Goal: Task Accomplishment & Management: Use online tool/utility

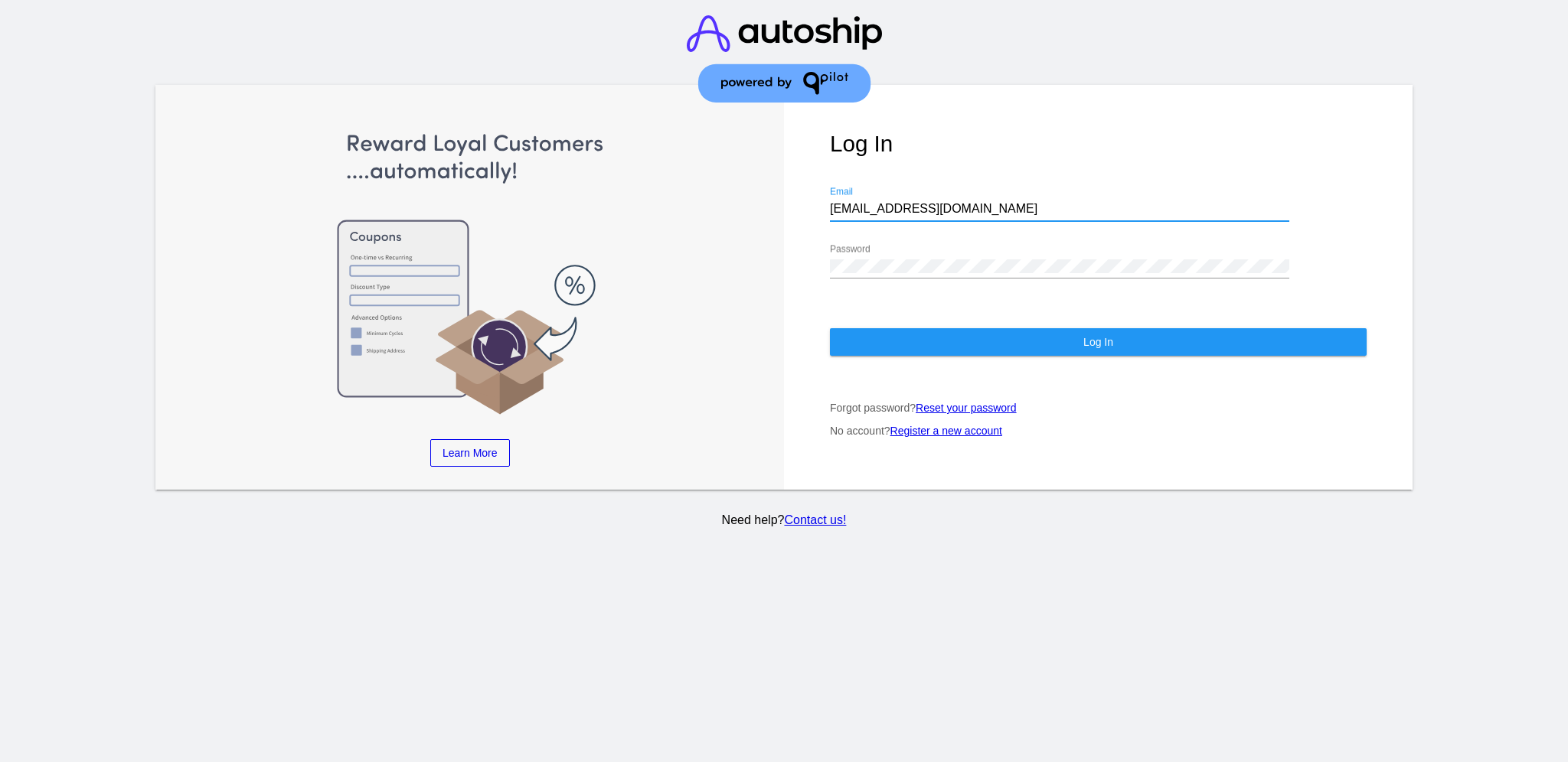
drag, startPoint x: 920, startPoint y: 194, endPoint x: 752, endPoint y: 194, distance: 168.0
click at [752, 194] on div "Learn More Learn How Learn More Learn How Learn More Learn How ‹ › Log In [EMAI…" at bounding box center [784, 287] width 1257 height 406
paste input "[EMAIL_ADDRESS][DOMAIN_NAME]"
type input "[EMAIL_ADDRESS][DOMAIN_NAME]"
drag, startPoint x: 912, startPoint y: 239, endPoint x: 904, endPoint y: 243, distance: 8.9
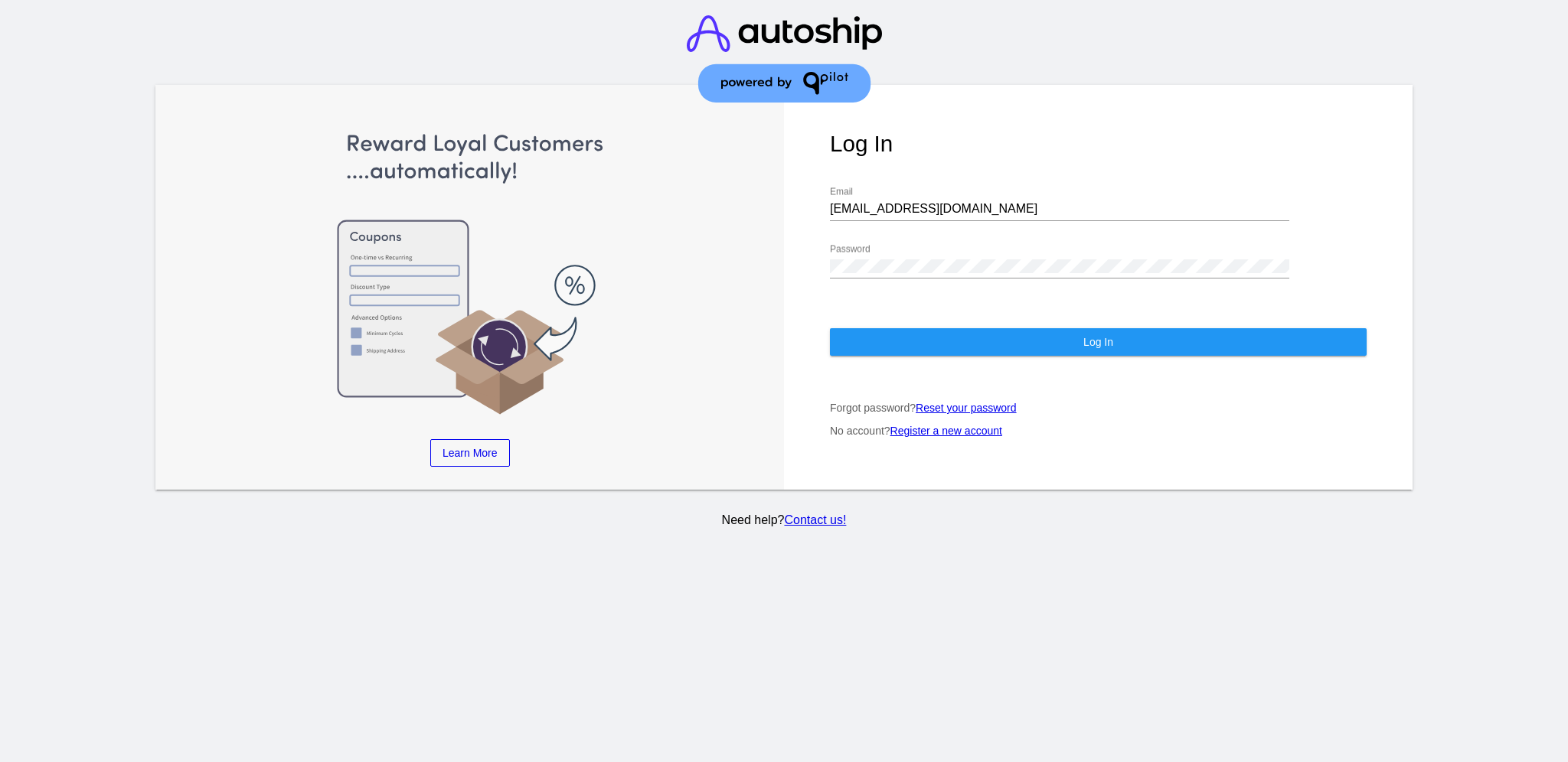
click at [904, 244] on div "Password" at bounding box center [1059, 261] width 460 height 34
click at [812, 246] on div "Log In support@patternsinthecloud.com Email Password Log In Forgot password? Re…" at bounding box center [1098, 287] width 629 height 406
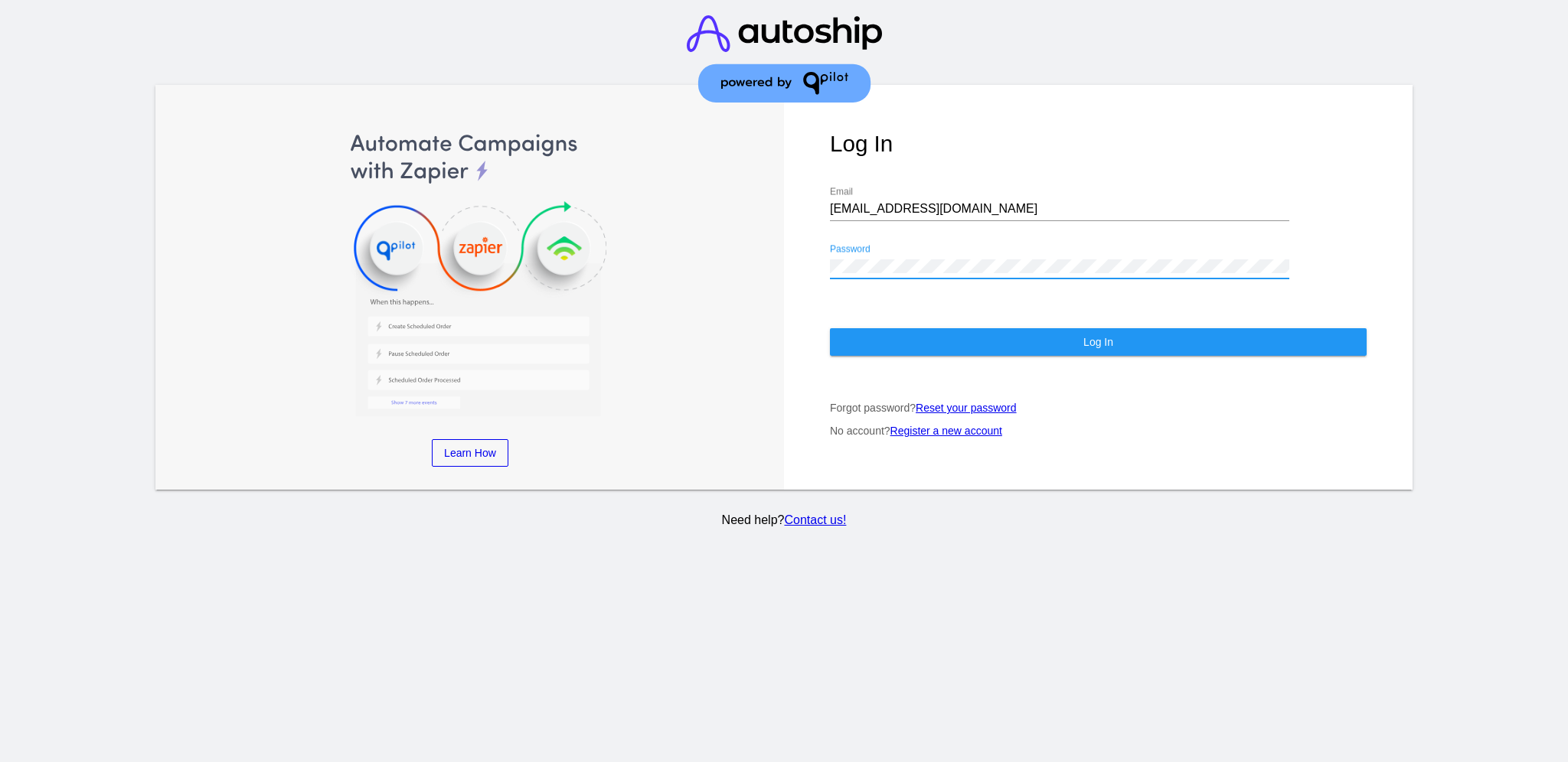
click at [892, 328] on button "Log In" at bounding box center [1098, 342] width 537 height 27
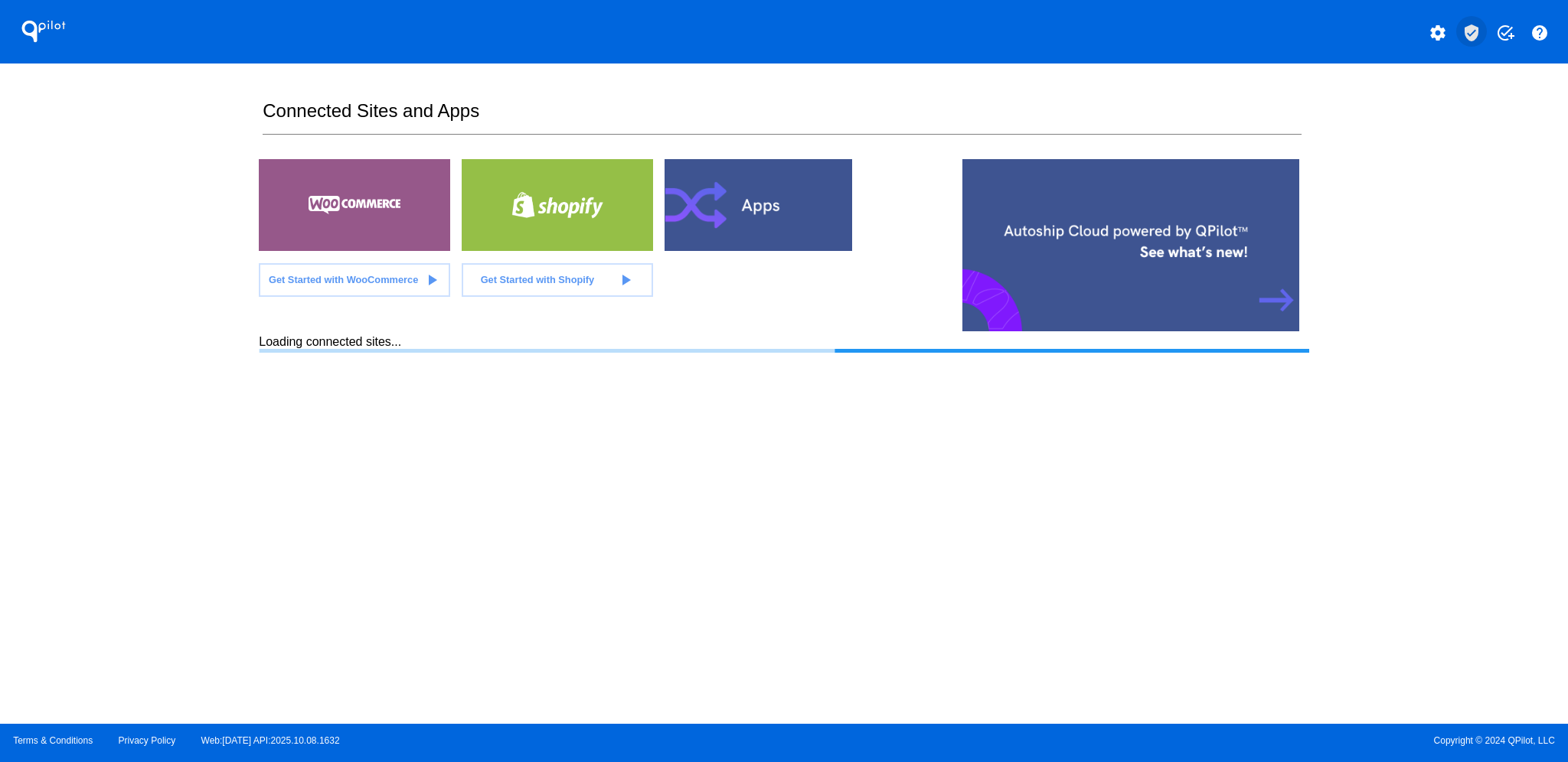
click at [1476, 30] on mat-icon "verified_user" at bounding box center [1471, 33] width 18 height 18
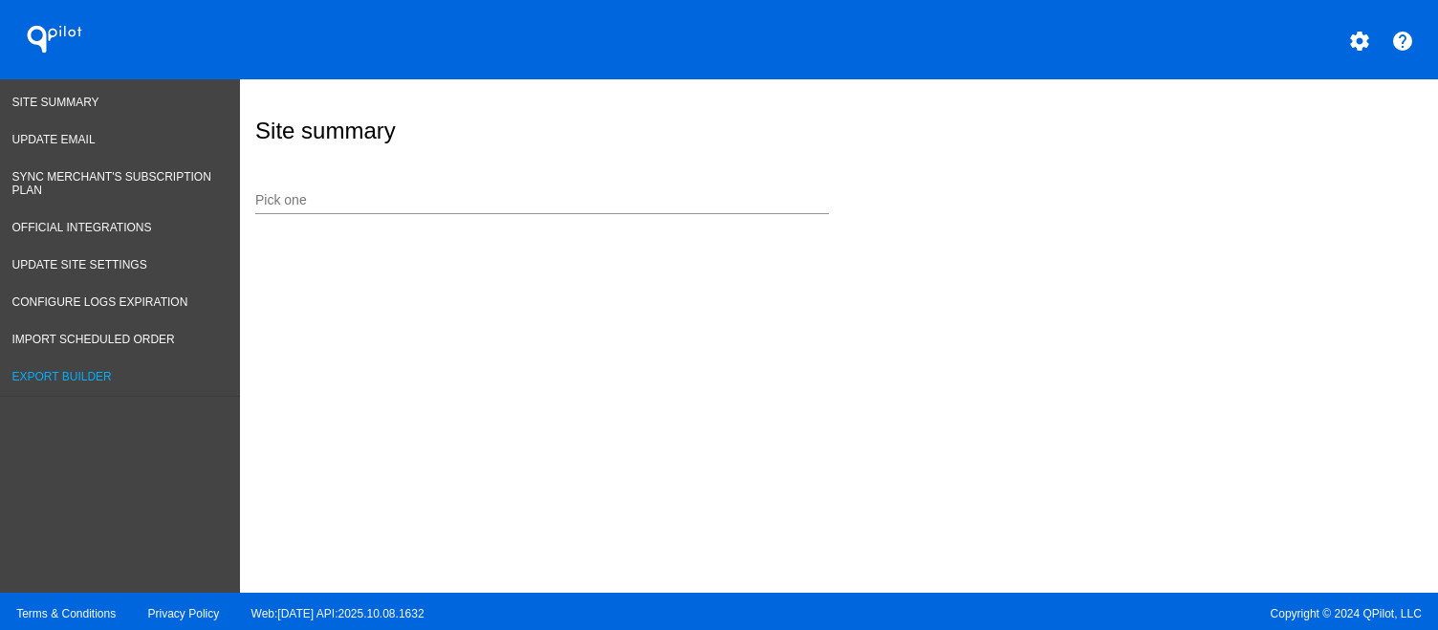
click at [119, 365] on link "Export Builder" at bounding box center [120, 376] width 240 height 37
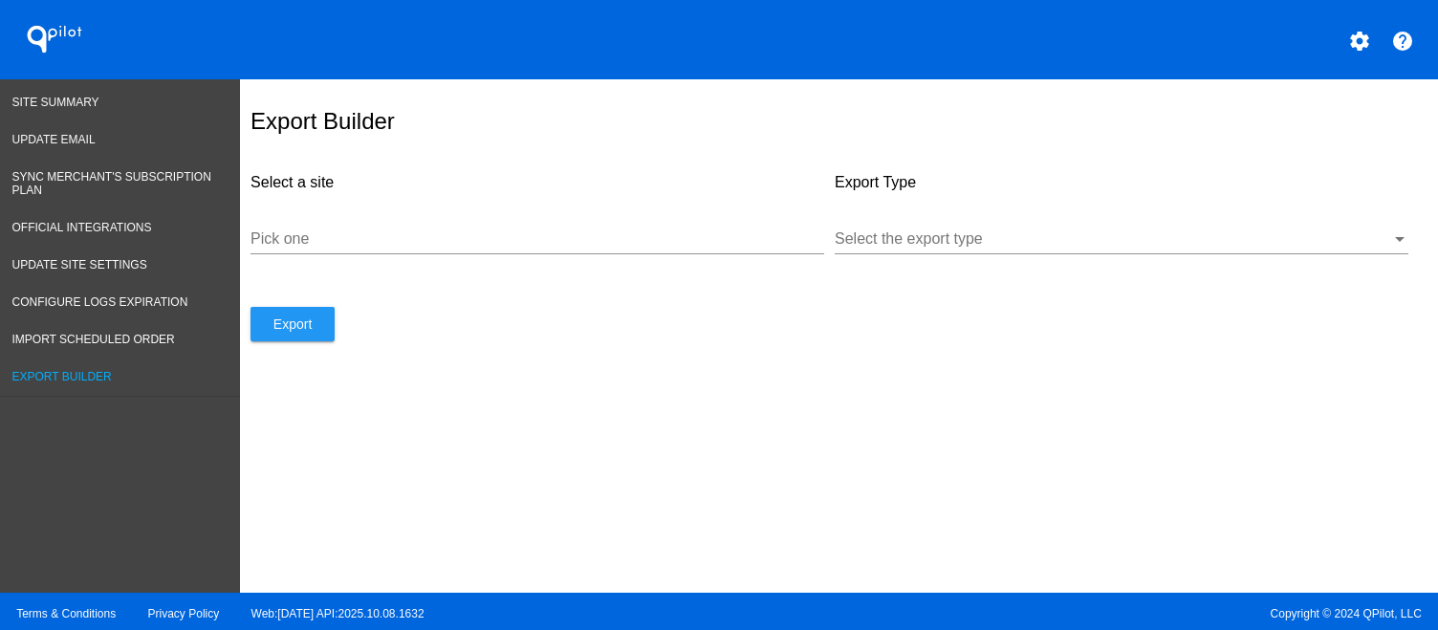
click at [598, 248] on input "Pick one" at bounding box center [537, 238] width 574 height 17
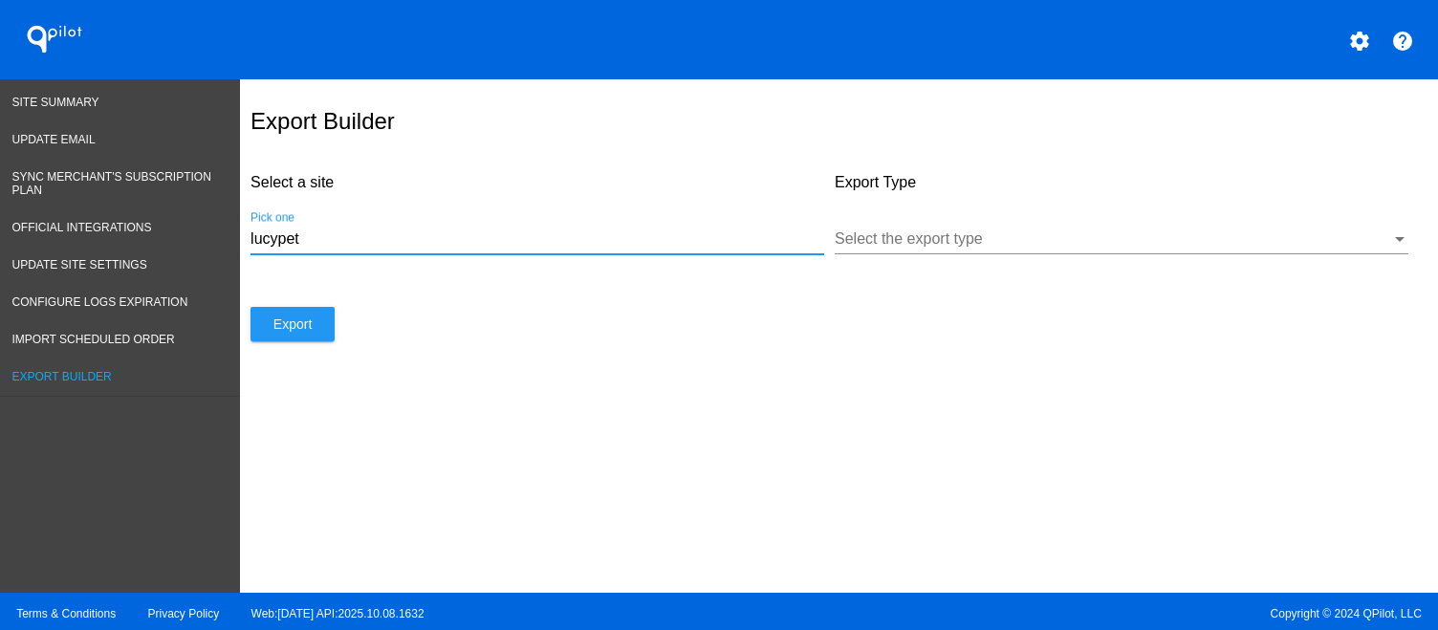
type input "lucypet"
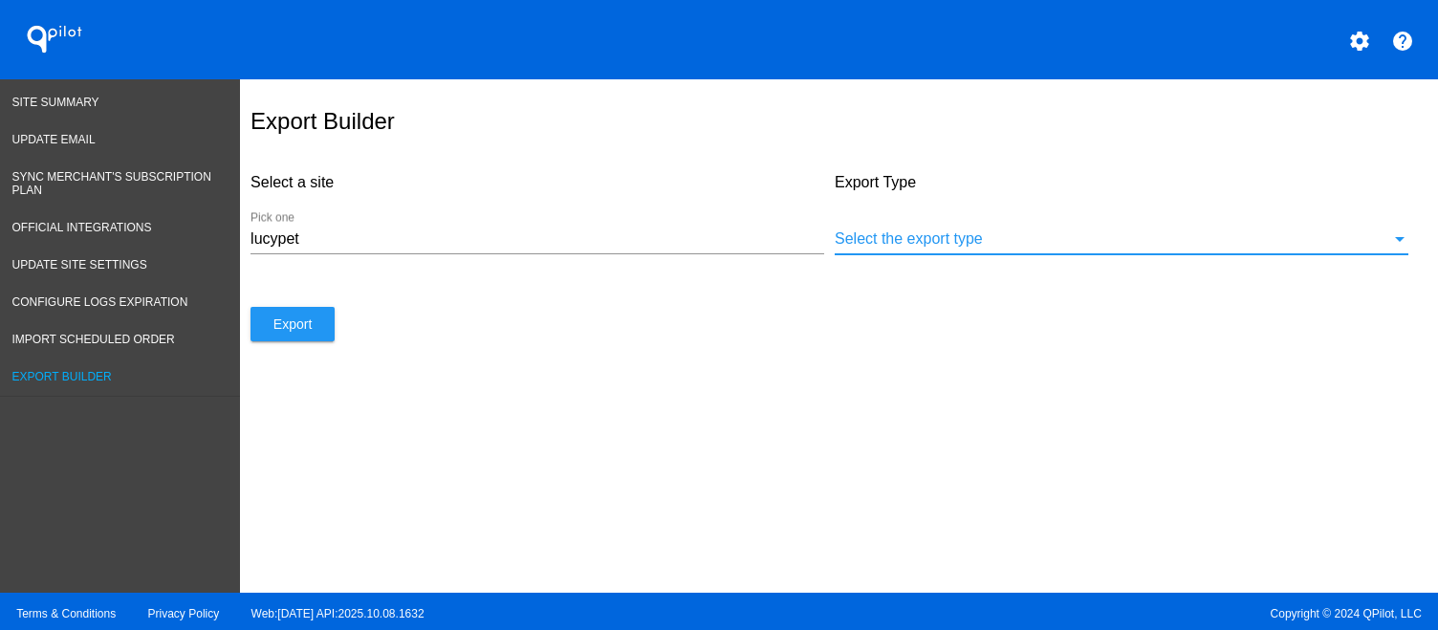
click at [944, 247] on div at bounding box center [1113, 238] width 556 height 17
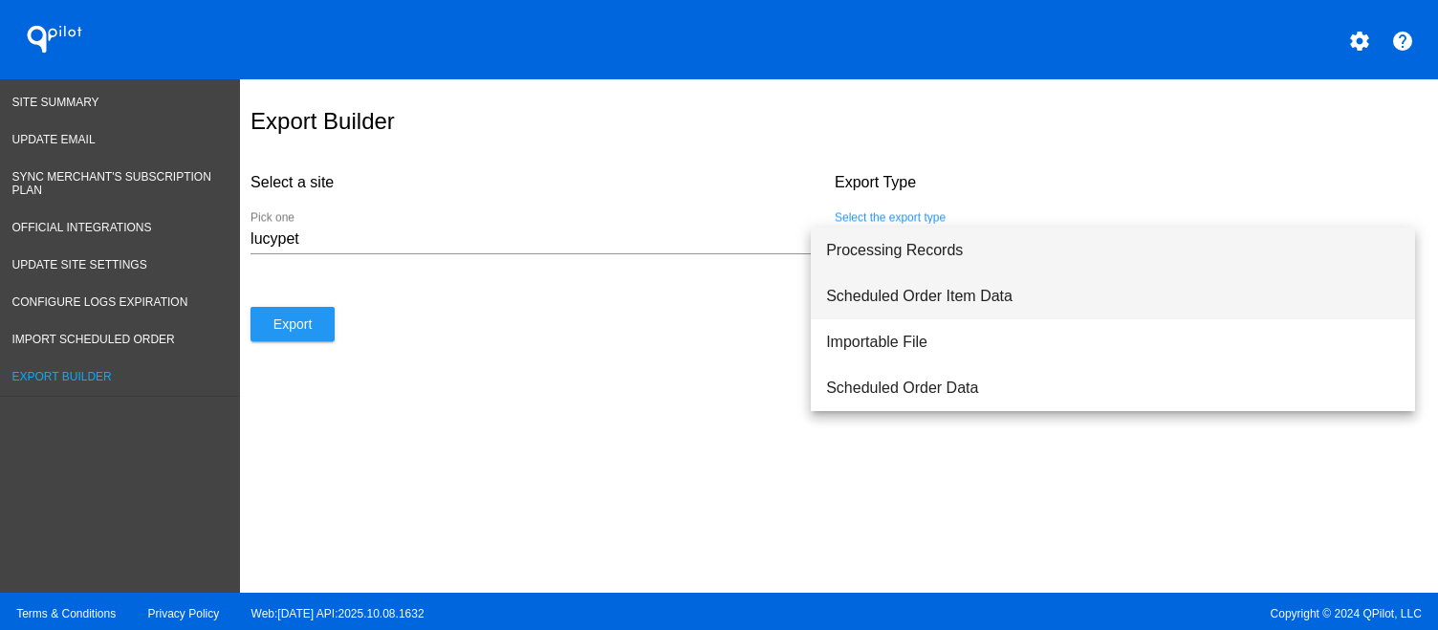
click at [989, 308] on span "Scheduled Order Item Data" at bounding box center [1113, 296] width 574 height 46
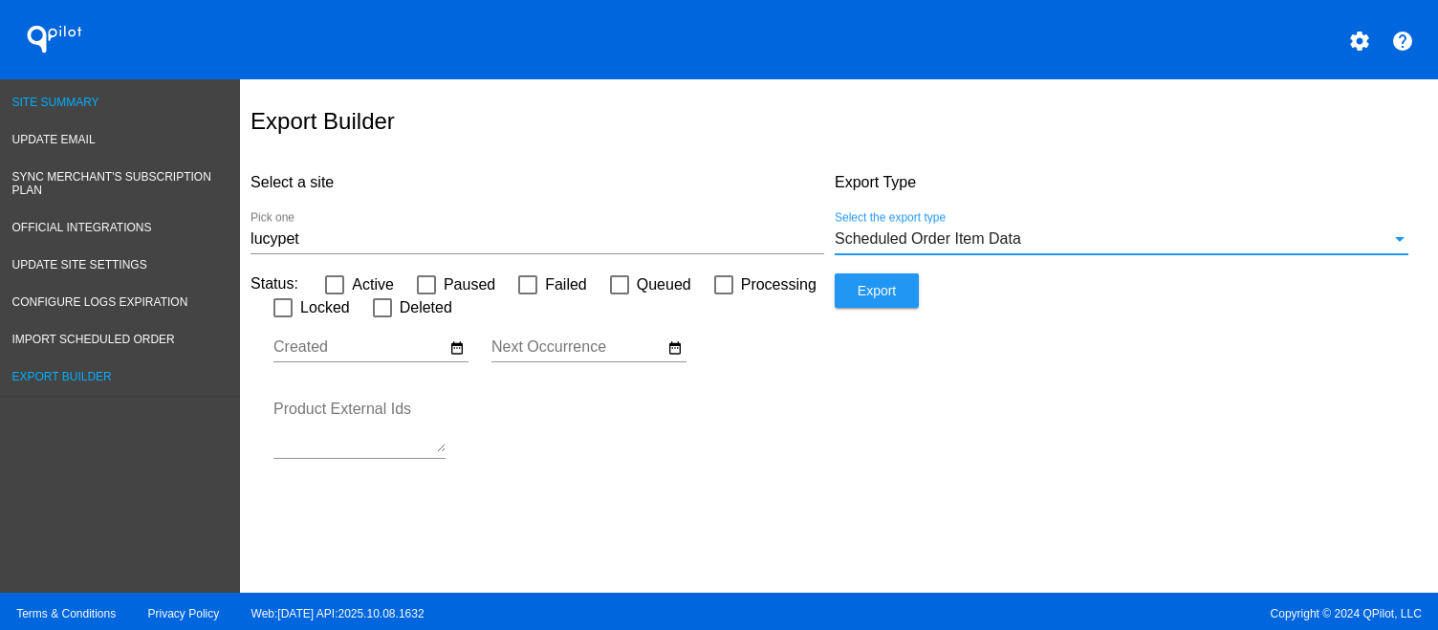
click at [72, 106] on span "Site Summary" at bounding box center [55, 102] width 87 height 13
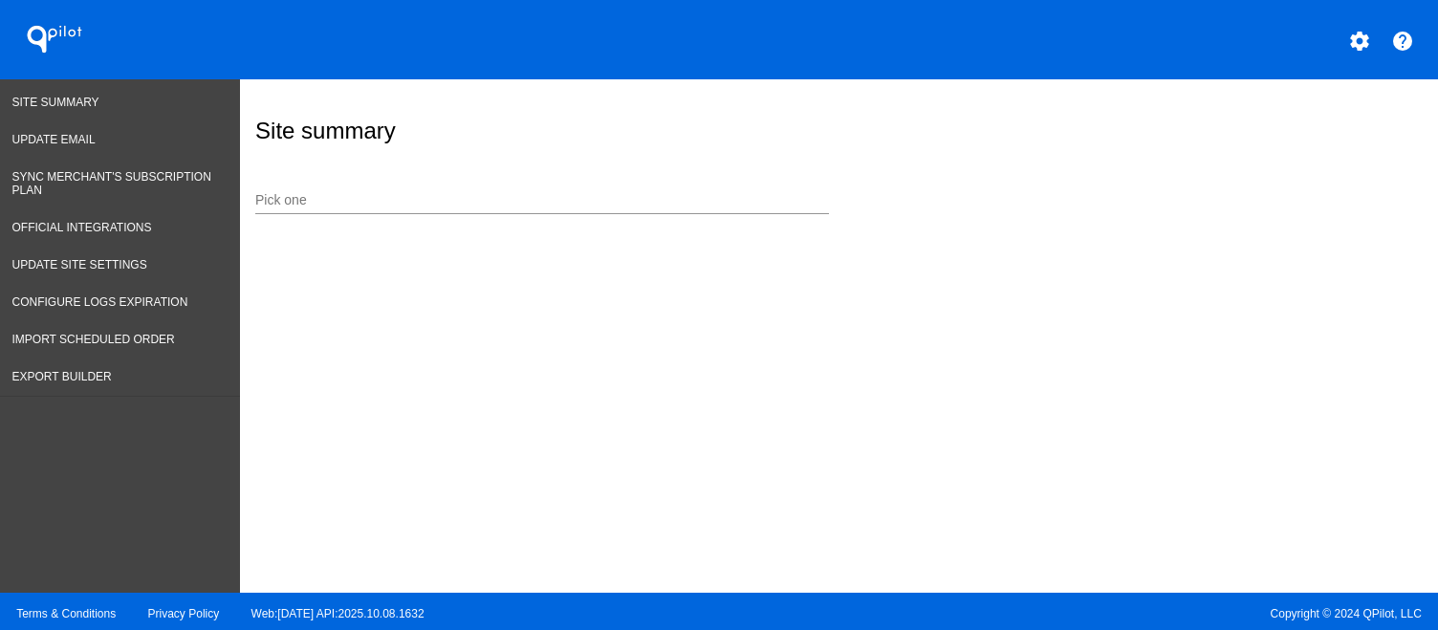
click at [494, 200] on input "Pick one" at bounding box center [542, 200] width 574 height 15
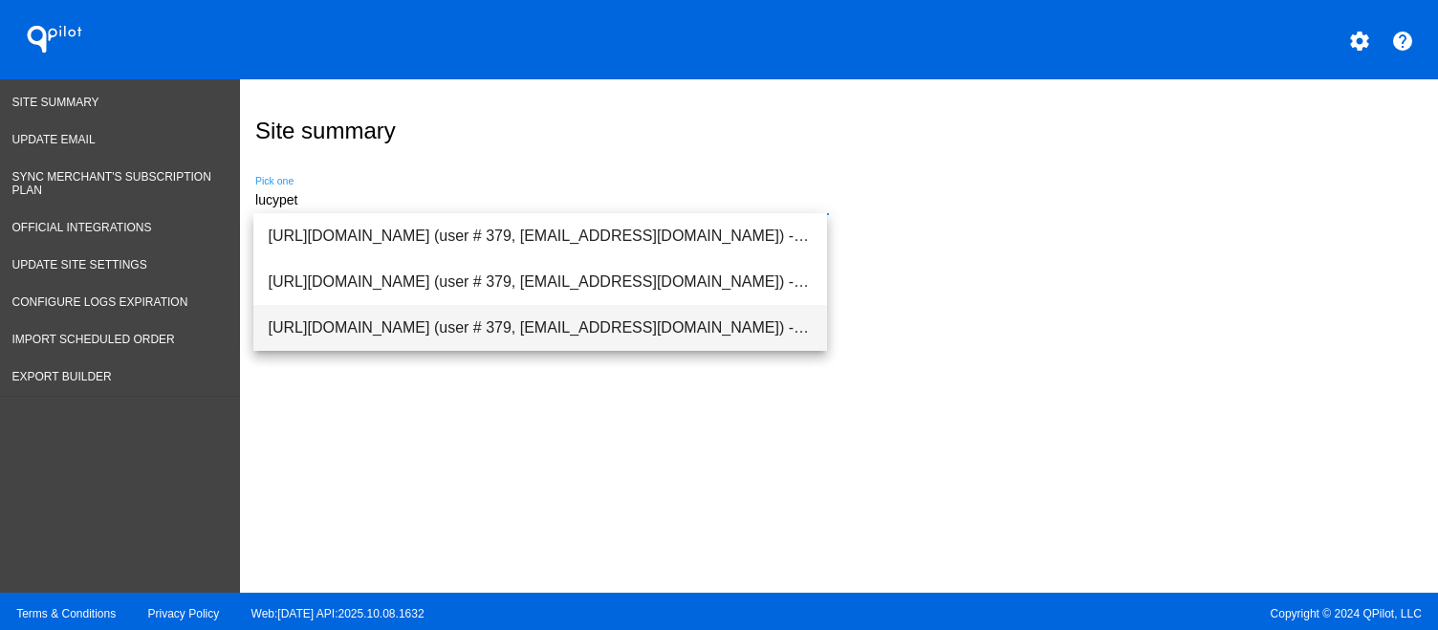
click at [454, 320] on span "[URL][DOMAIN_NAME] (user # 379, [EMAIL_ADDRESS][DOMAIN_NAME]) - Production" at bounding box center [540, 328] width 543 height 46
type input "[URL][DOMAIN_NAME] (user # 379, [EMAIL_ADDRESS][DOMAIN_NAME]) - Production"
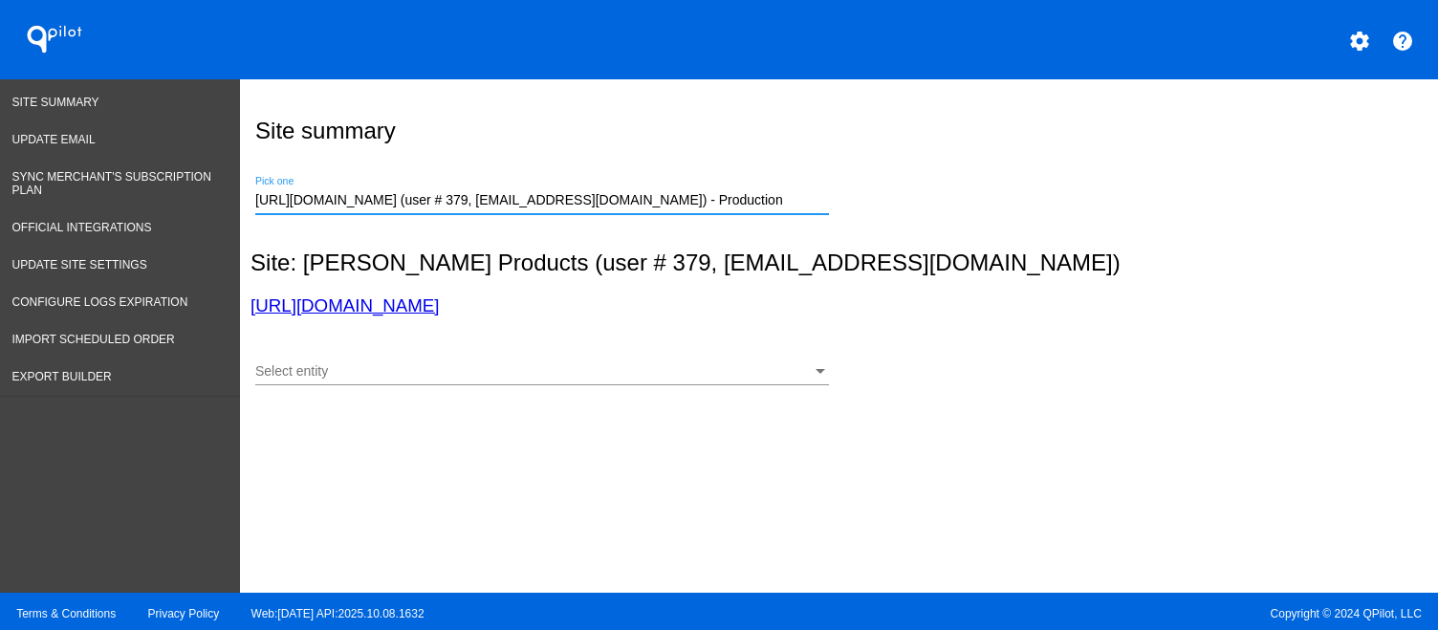
click at [463, 357] on div "Select entity Select entity" at bounding box center [542, 366] width 574 height 37
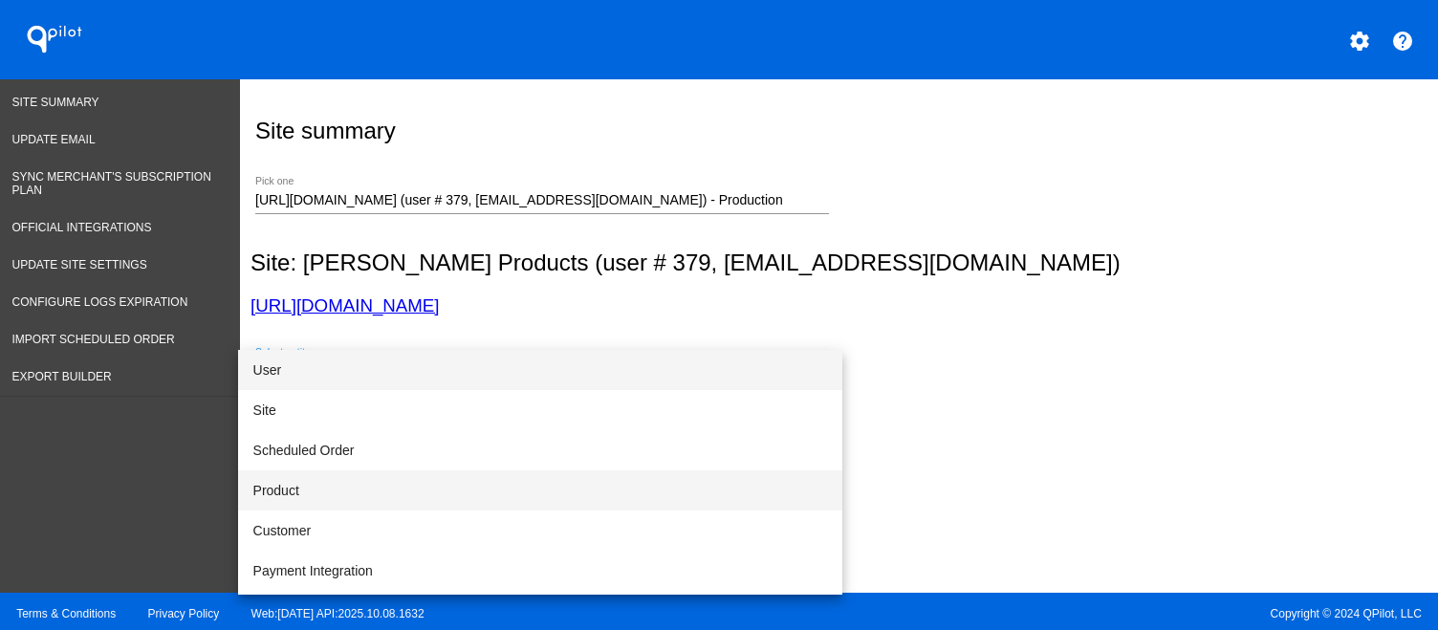
click at [424, 480] on span "Product" at bounding box center [540, 490] width 574 height 40
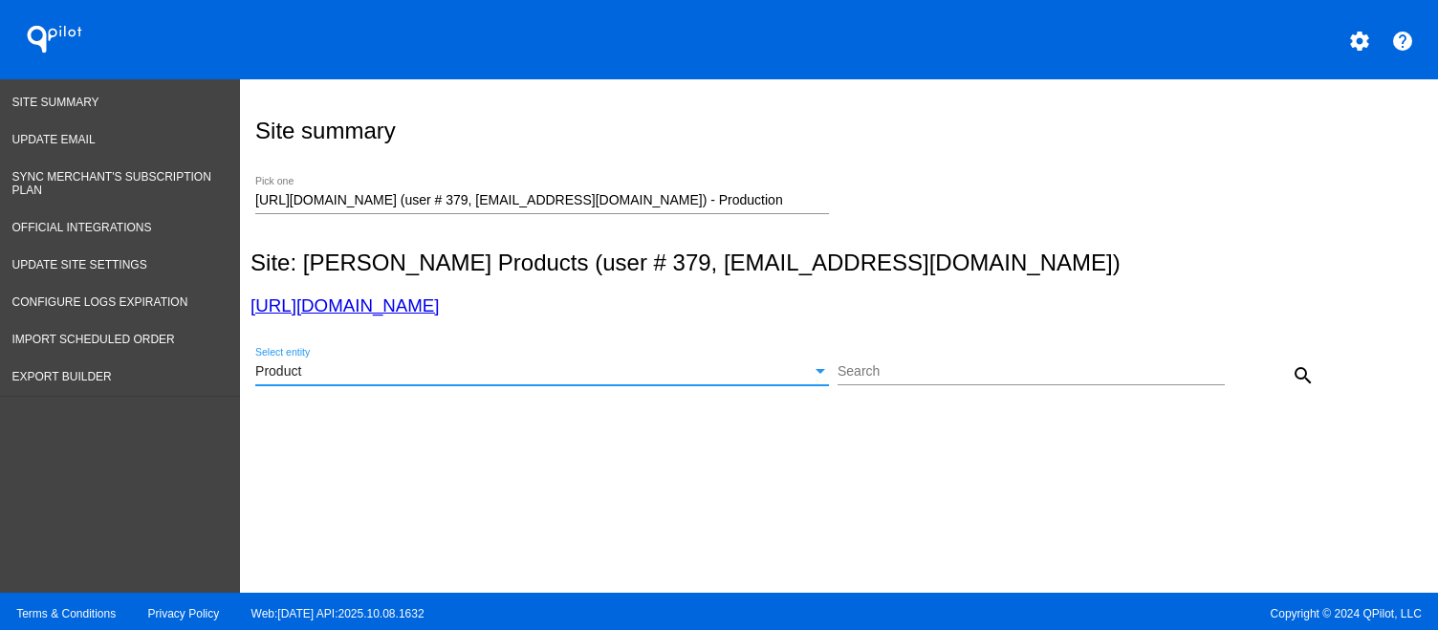
click at [886, 364] on input "Search" at bounding box center [1031, 371] width 388 height 15
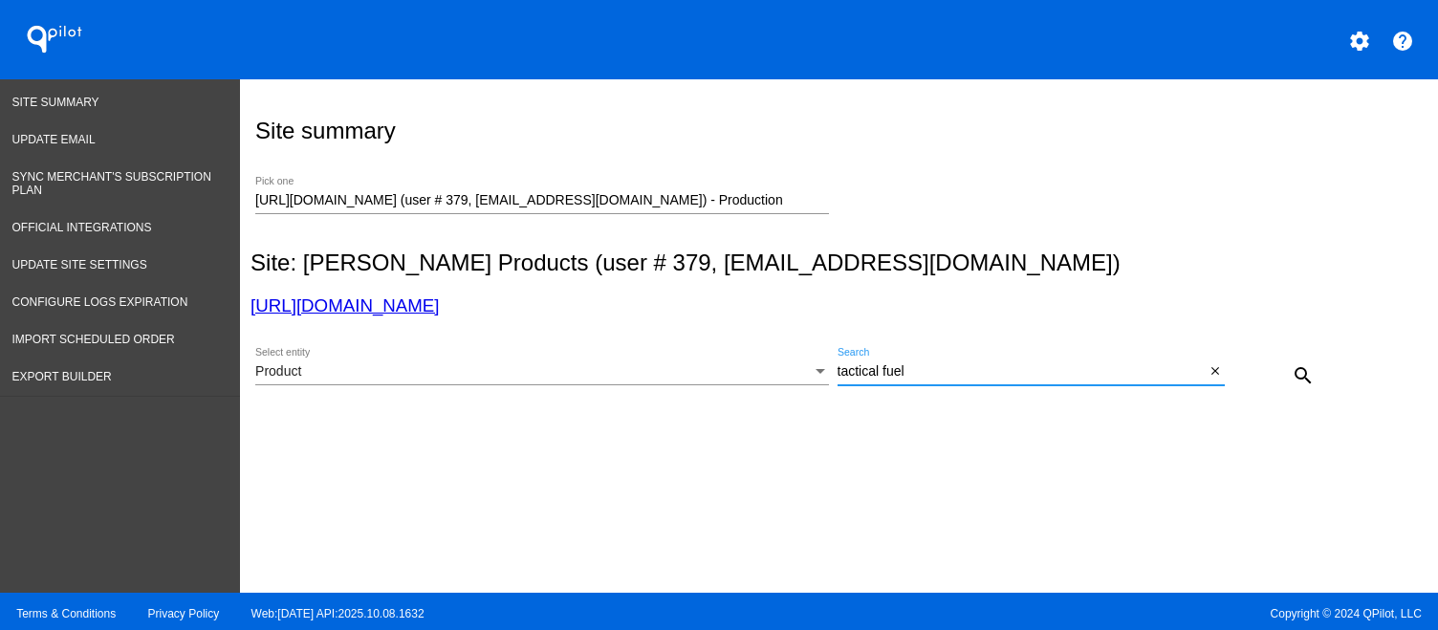
type input "tactical fuel"
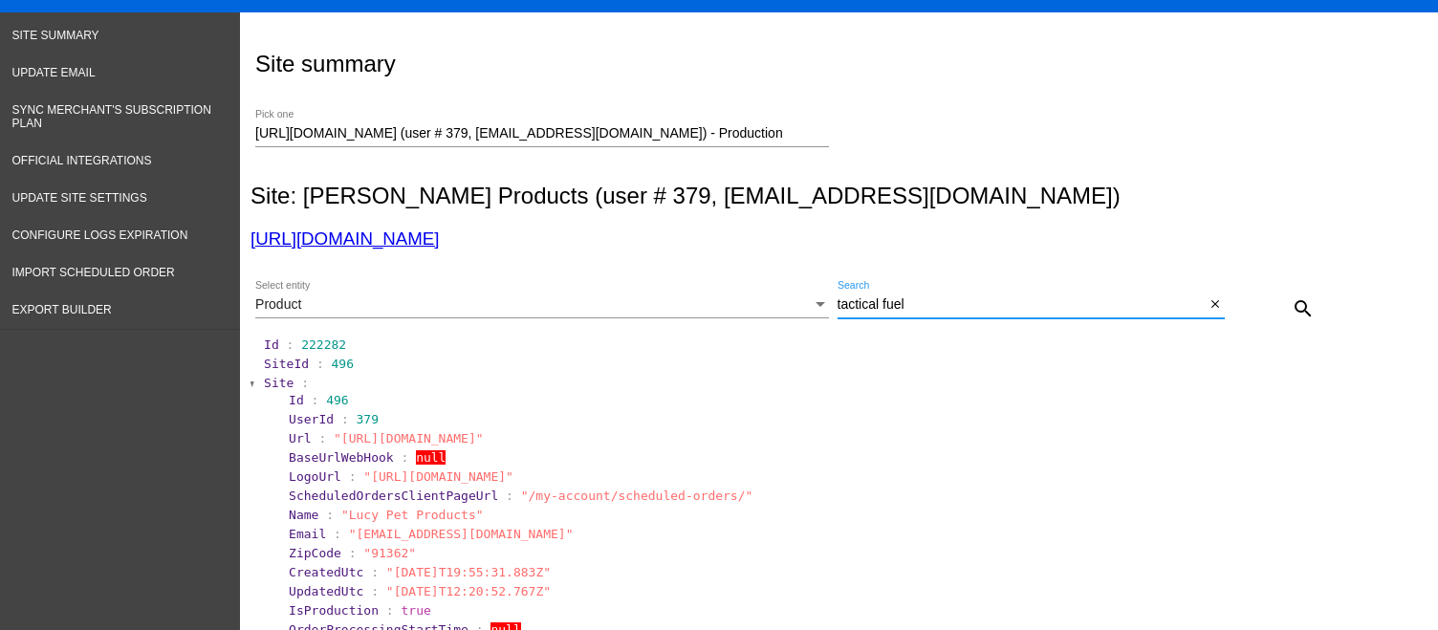
scroll to position [191, 0]
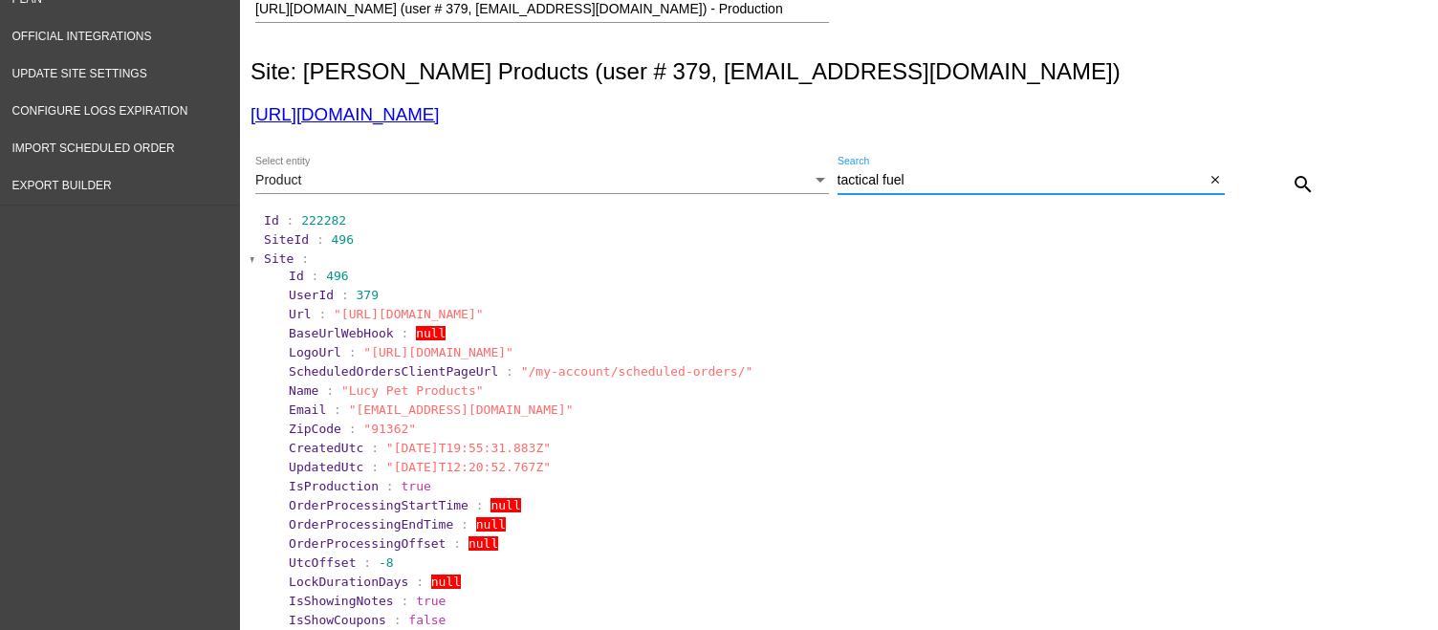
click at [268, 261] on span "Site" at bounding box center [279, 258] width 30 height 14
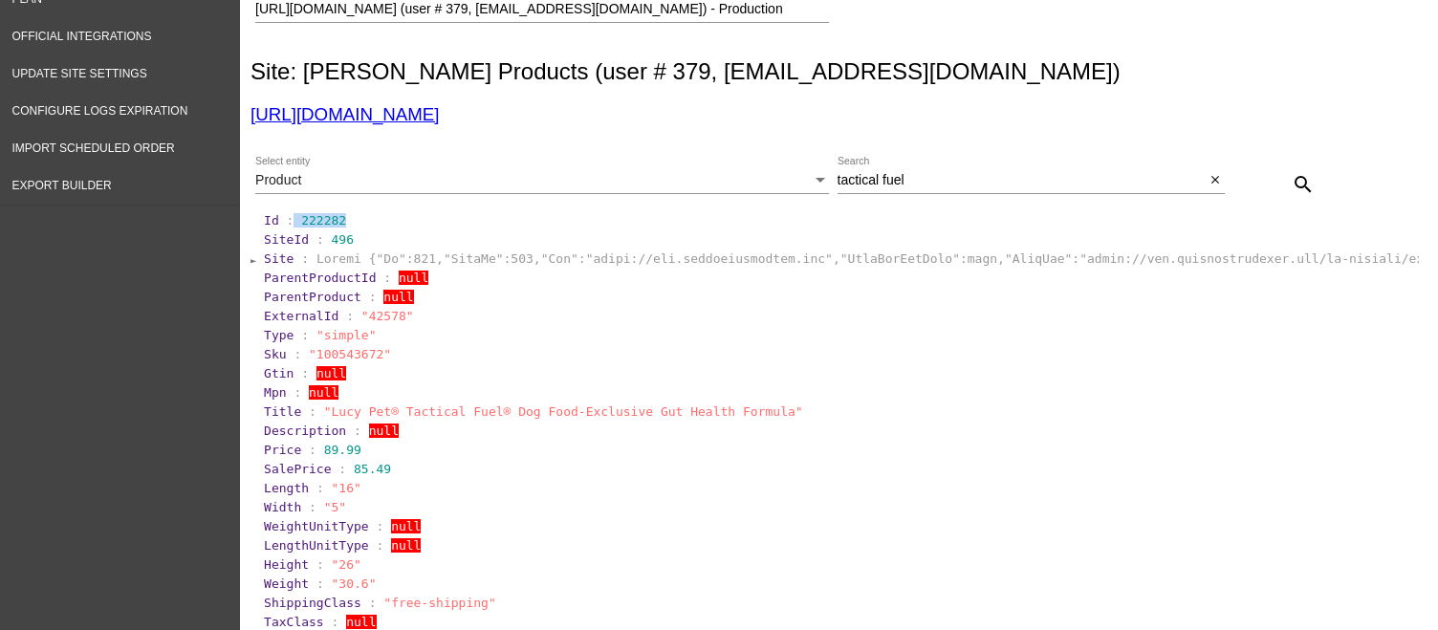
drag, startPoint x: 351, startPoint y: 219, endPoint x: 287, endPoint y: 217, distance: 64.1
click at [287, 217] on section "Id : 222282" at bounding box center [840, 220] width 1152 height 14
copy section "222282"
drag, startPoint x: 363, startPoint y: 316, endPoint x: 386, endPoint y: 315, distance: 23.0
click at [391, 315] on span ""42578"" at bounding box center [387, 316] width 53 height 14
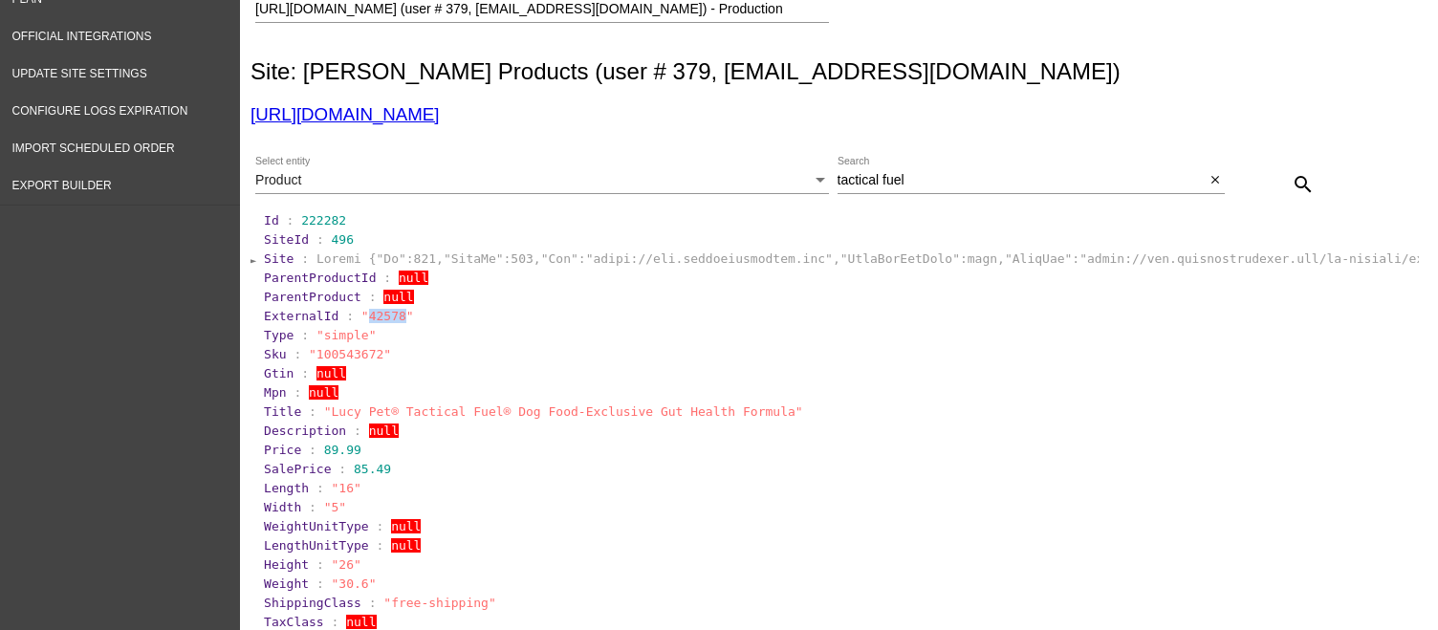
copy span "42578"
click at [32, 181] on span "Export Builder" at bounding box center [61, 185] width 99 height 13
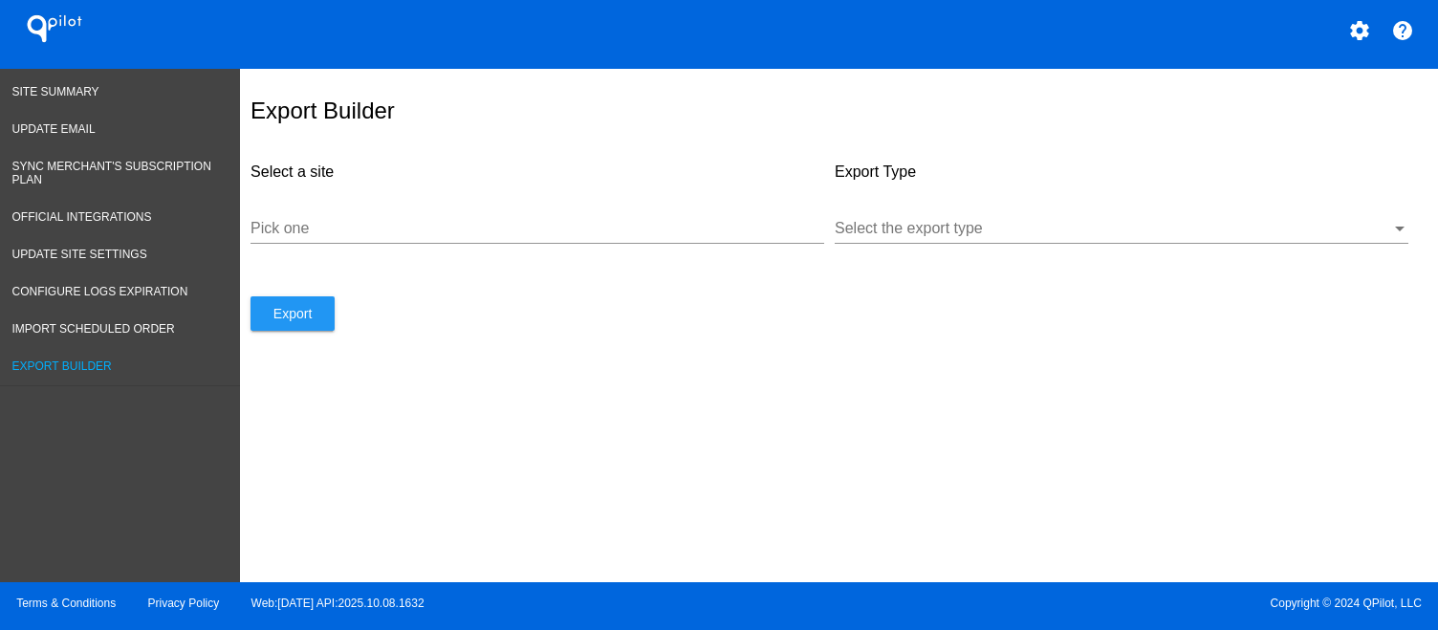
click at [510, 230] on input "Pick one" at bounding box center [537, 228] width 574 height 17
type input "lucypet"
click at [1311, 237] on div at bounding box center [1113, 228] width 556 height 17
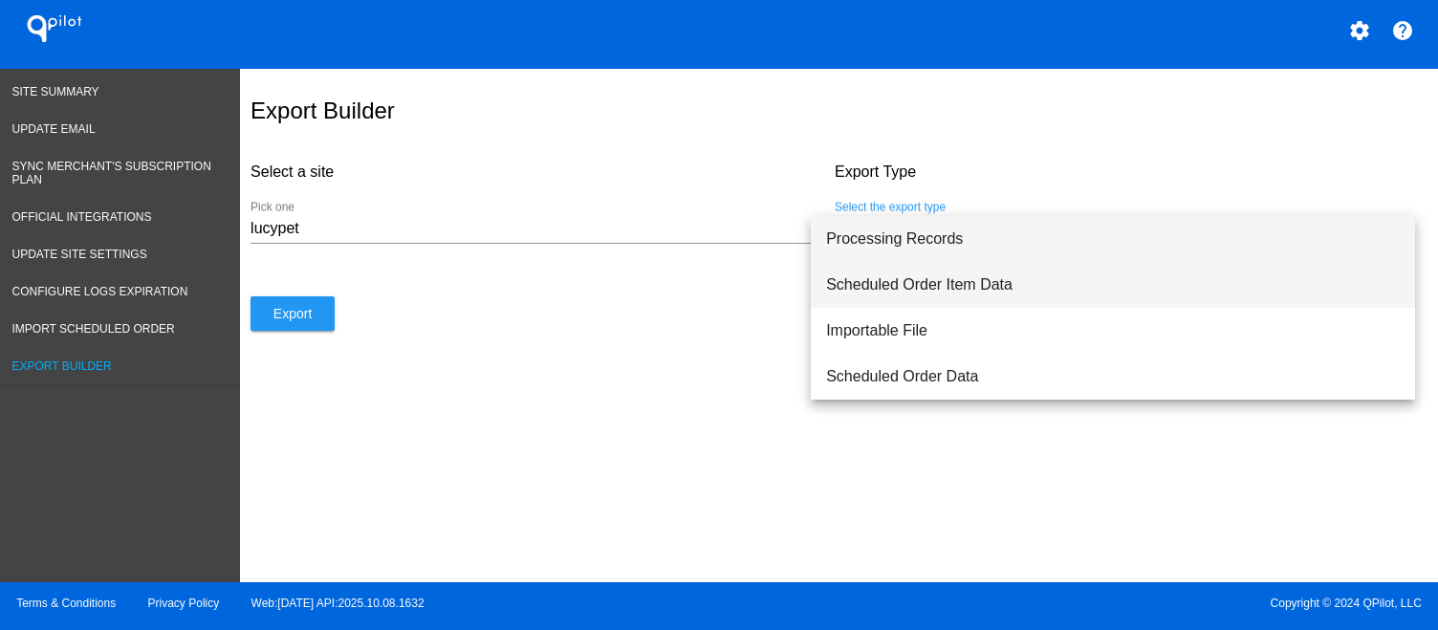
click at [1037, 291] on span "Scheduled Order Item Data" at bounding box center [1113, 285] width 574 height 46
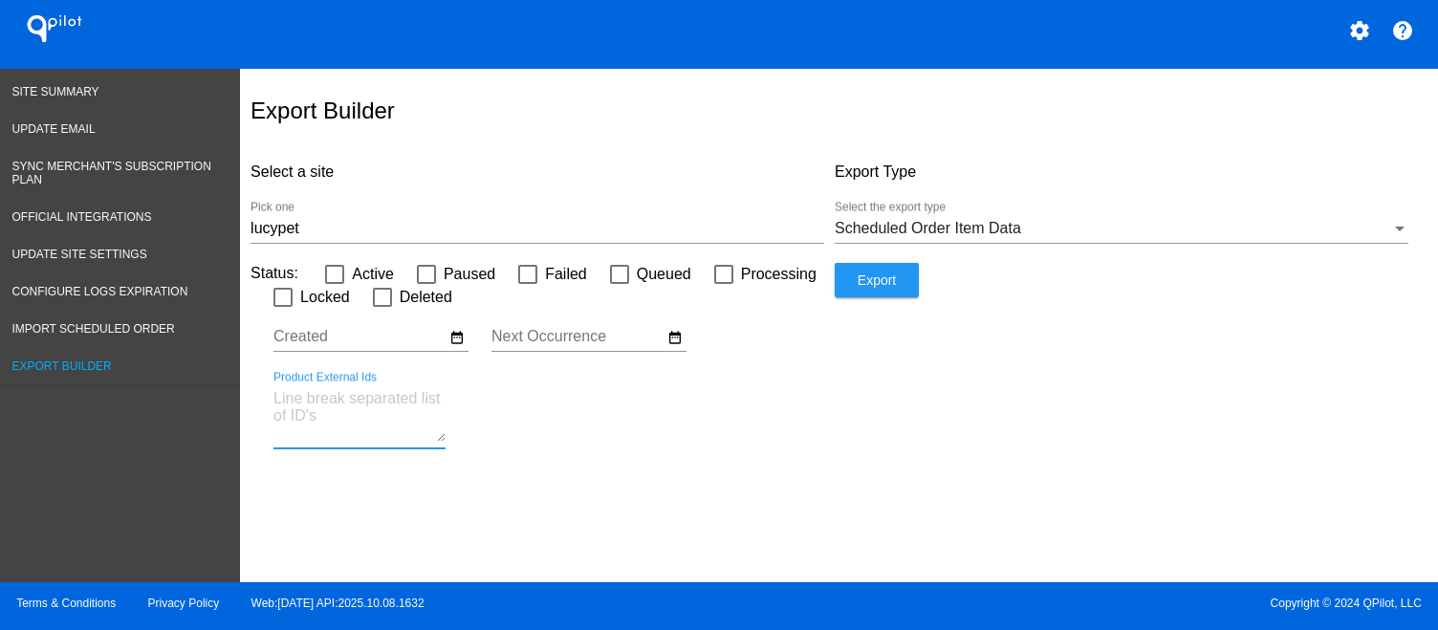
click at [387, 432] on textarea "Product External Ids" at bounding box center [359, 416] width 172 height 52
click at [364, 437] on textarea "Product External Ids" at bounding box center [359, 416] width 172 height 52
paste textarea "42578"
type textarea "42578"
click at [405, 228] on div "lucypet Pick one" at bounding box center [537, 222] width 574 height 43
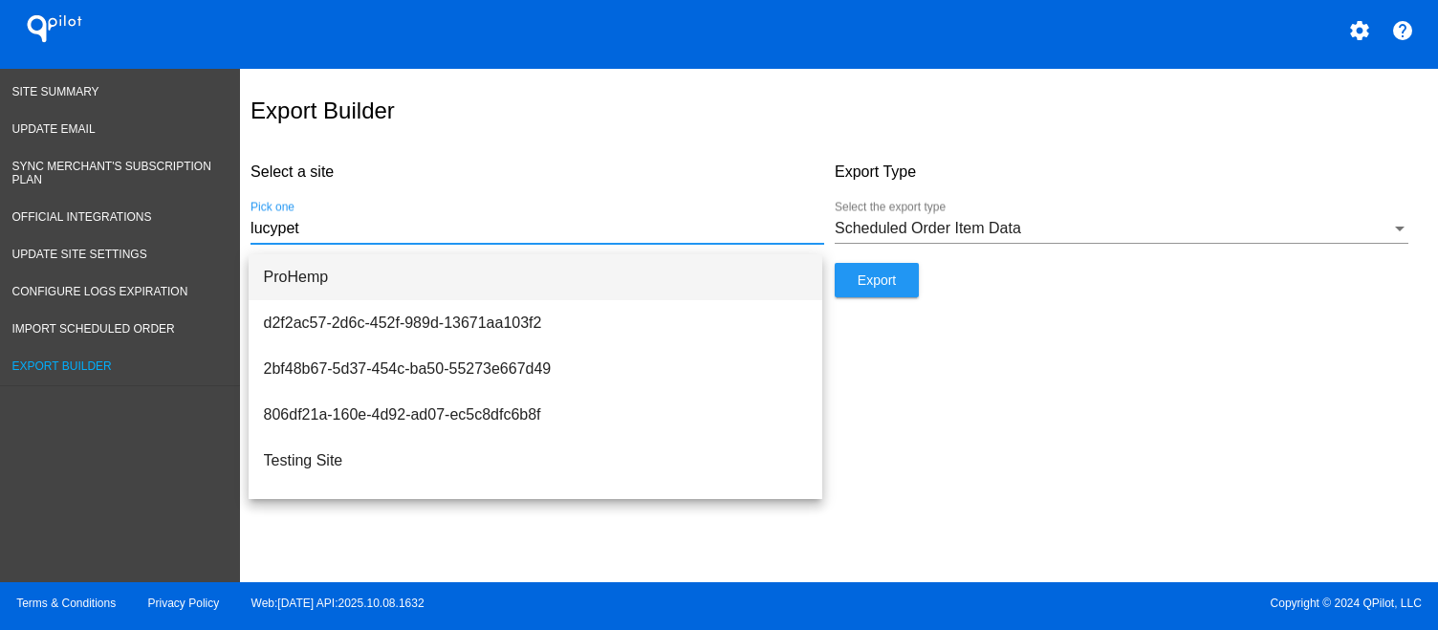
click at [416, 258] on span "ProHemp" at bounding box center [535, 277] width 543 height 46
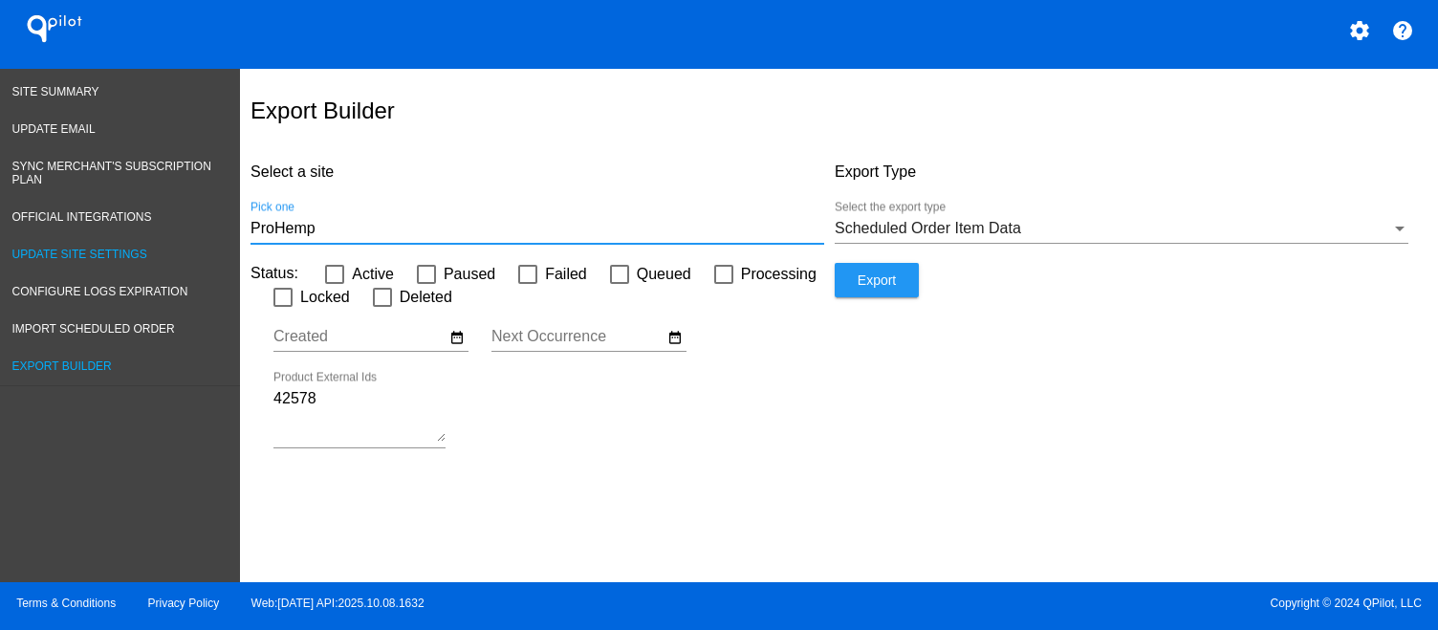
drag, startPoint x: 411, startPoint y: 234, endPoint x: 177, endPoint y: 238, distance: 234.2
click at [180, 239] on div "Site Summary Update Email Sync Merchant's Subscription Plan Official Integratio…" at bounding box center [719, 325] width 1438 height 513
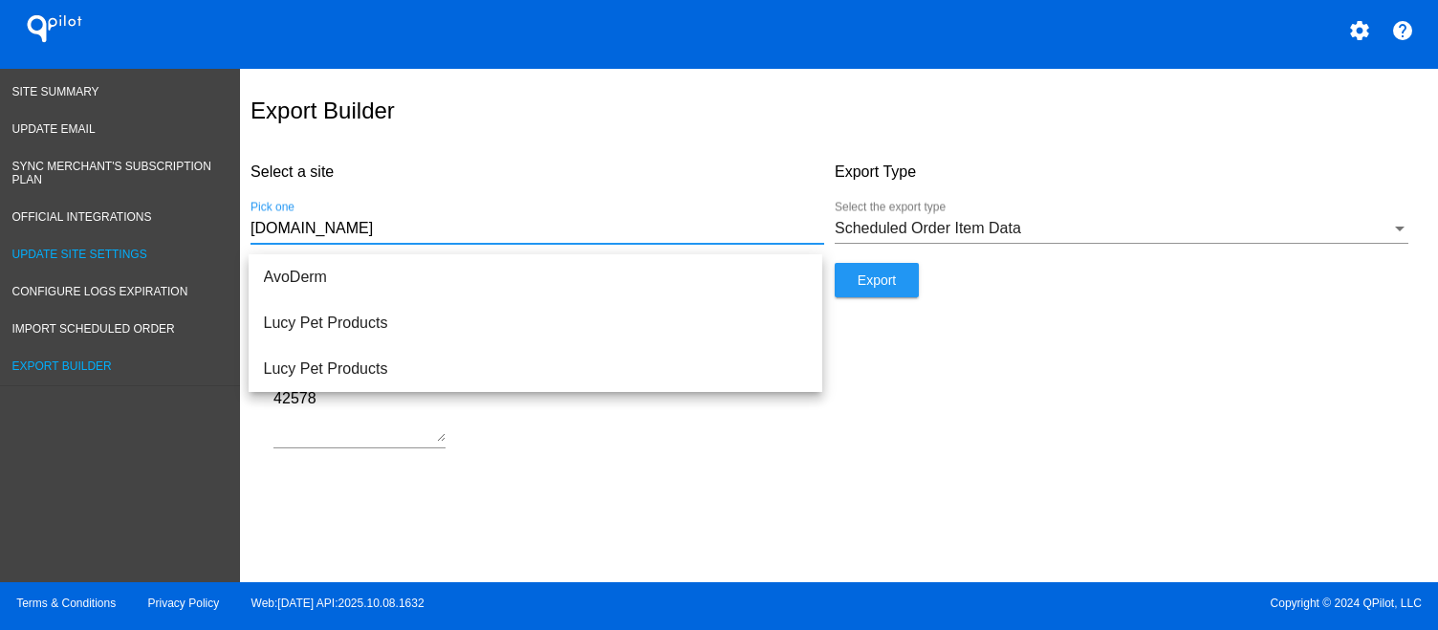
drag, startPoint x: 415, startPoint y: 244, endPoint x: 221, endPoint y: 230, distance: 194.5
click at [229, 234] on div "Site Summary Update Email Sync Merchant's Subscription Plan Official Integratio…" at bounding box center [719, 325] width 1438 height 513
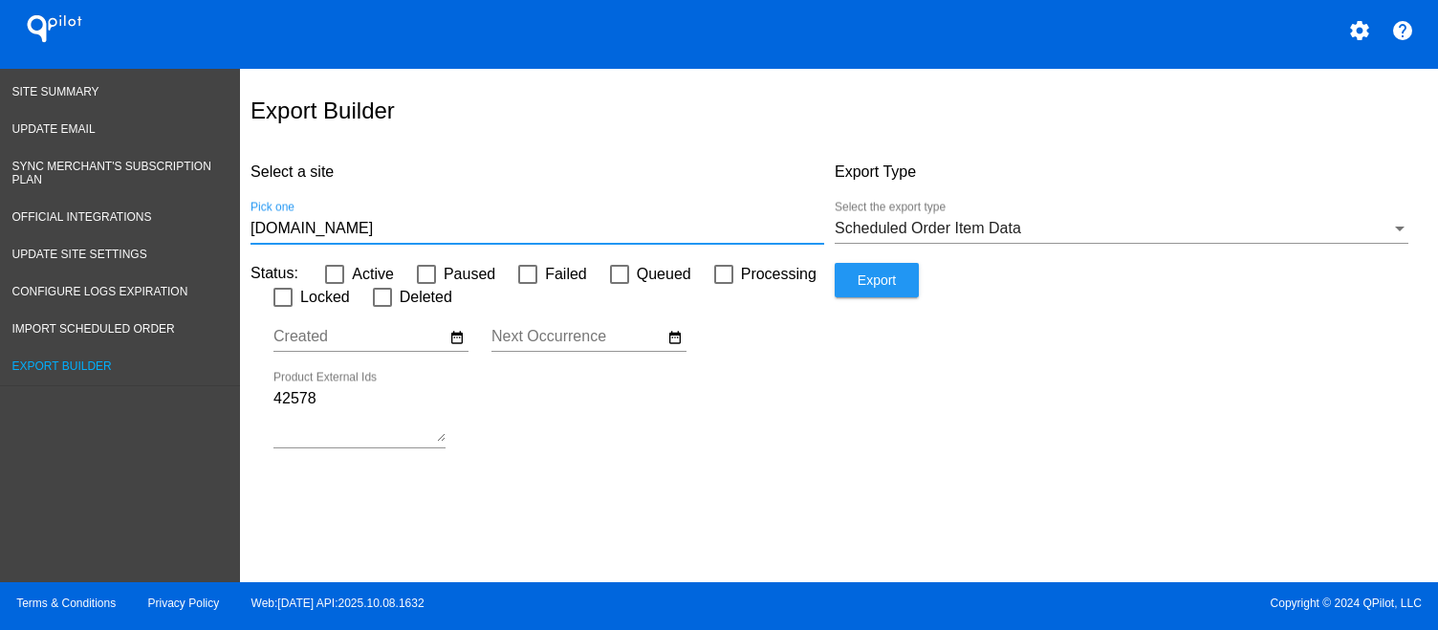
paste input "[URL][DOMAIN_NAME]"
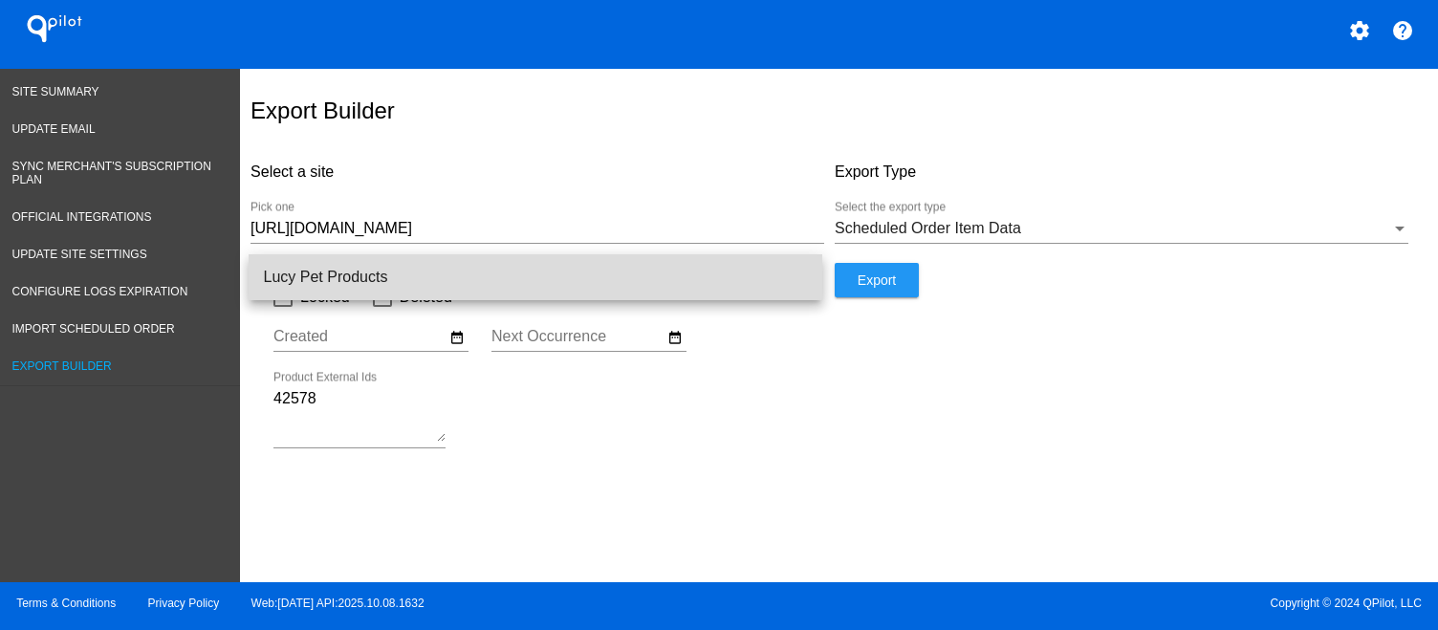
click at [671, 265] on span "Lucy Pet Products" at bounding box center [535, 277] width 543 height 46
type input "Lucy Pet Products"
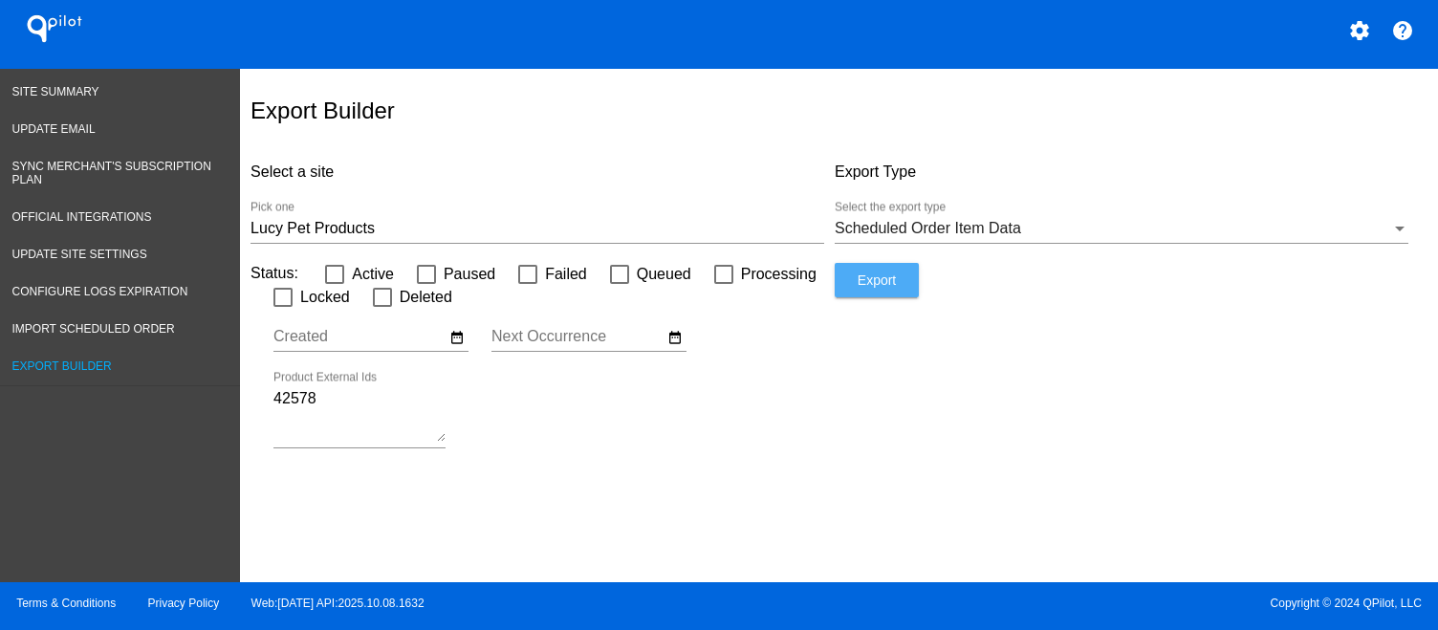
click at [874, 297] on button "Export" at bounding box center [877, 280] width 84 height 34
click at [119, 100] on link "Site Summary" at bounding box center [120, 92] width 240 height 37
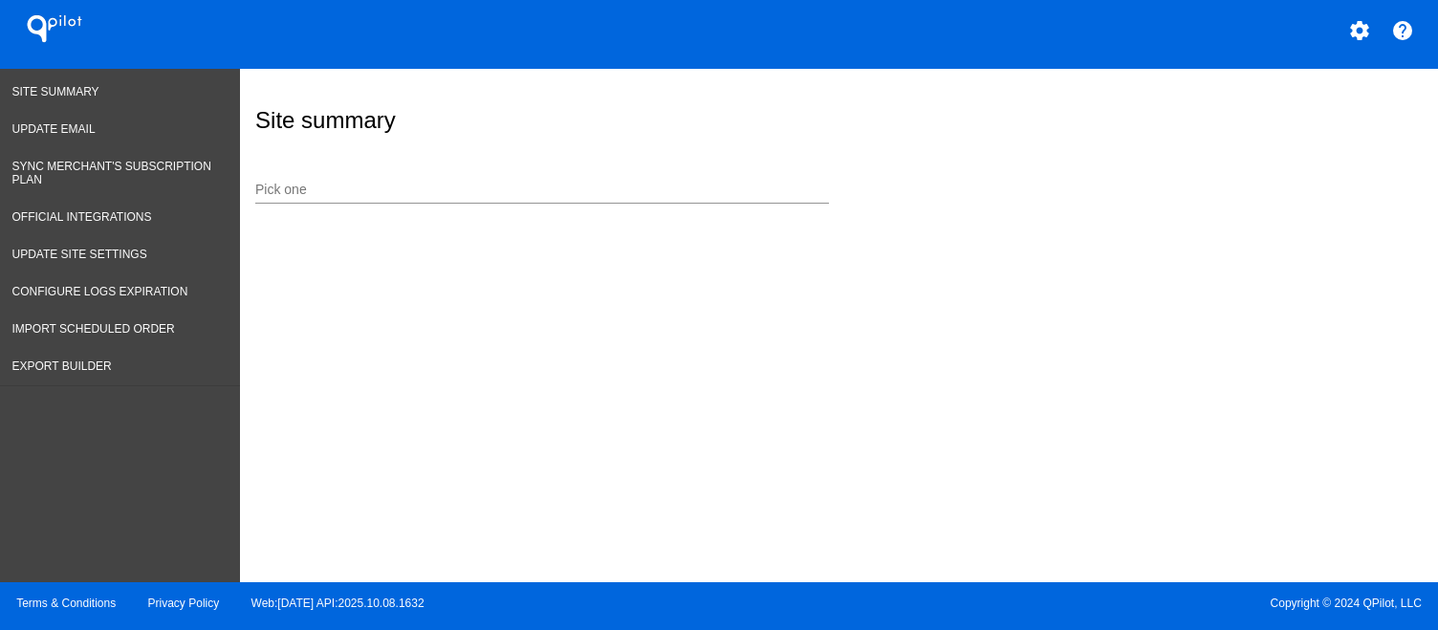
click at [478, 192] on input "Pick one" at bounding box center [542, 190] width 574 height 15
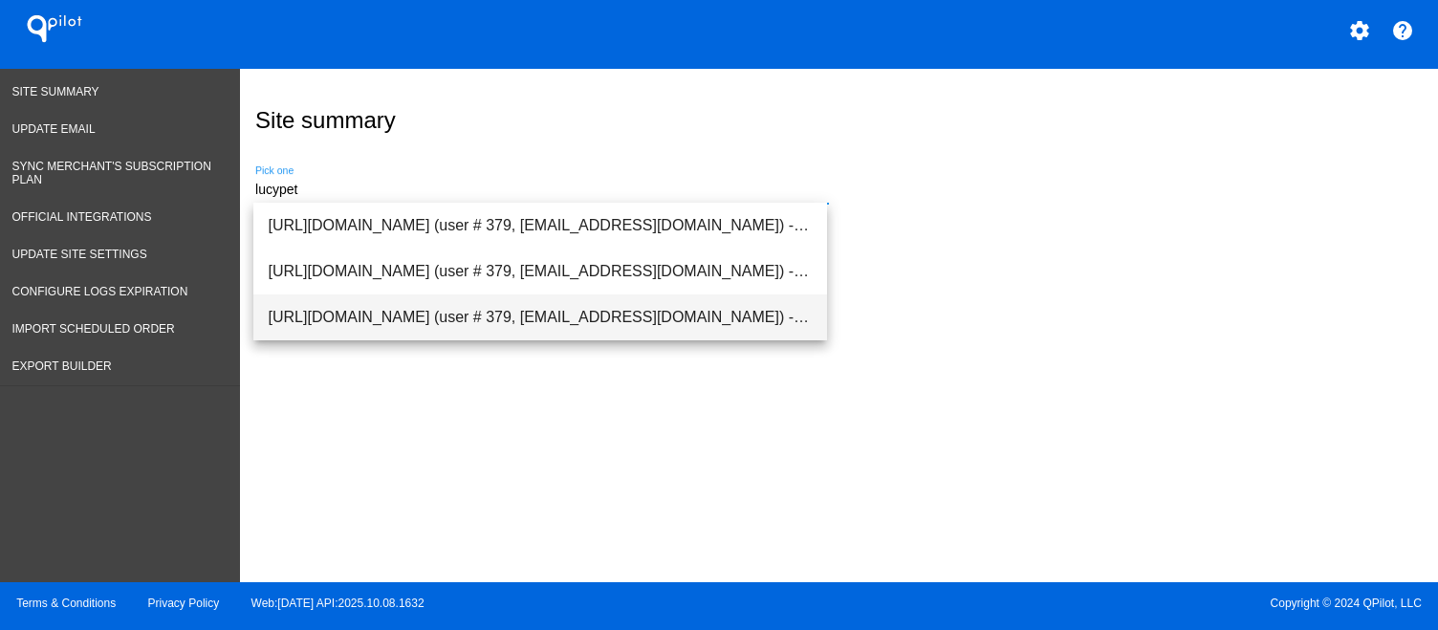
click at [476, 331] on span "[URL][DOMAIN_NAME] (user # 379, [EMAIL_ADDRESS][DOMAIN_NAME]) - Production" at bounding box center [540, 317] width 543 height 46
type input "[URL][DOMAIN_NAME] (user # 379, [EMAIL_ADDRESS][DOMAIN_NAME]) - Production"
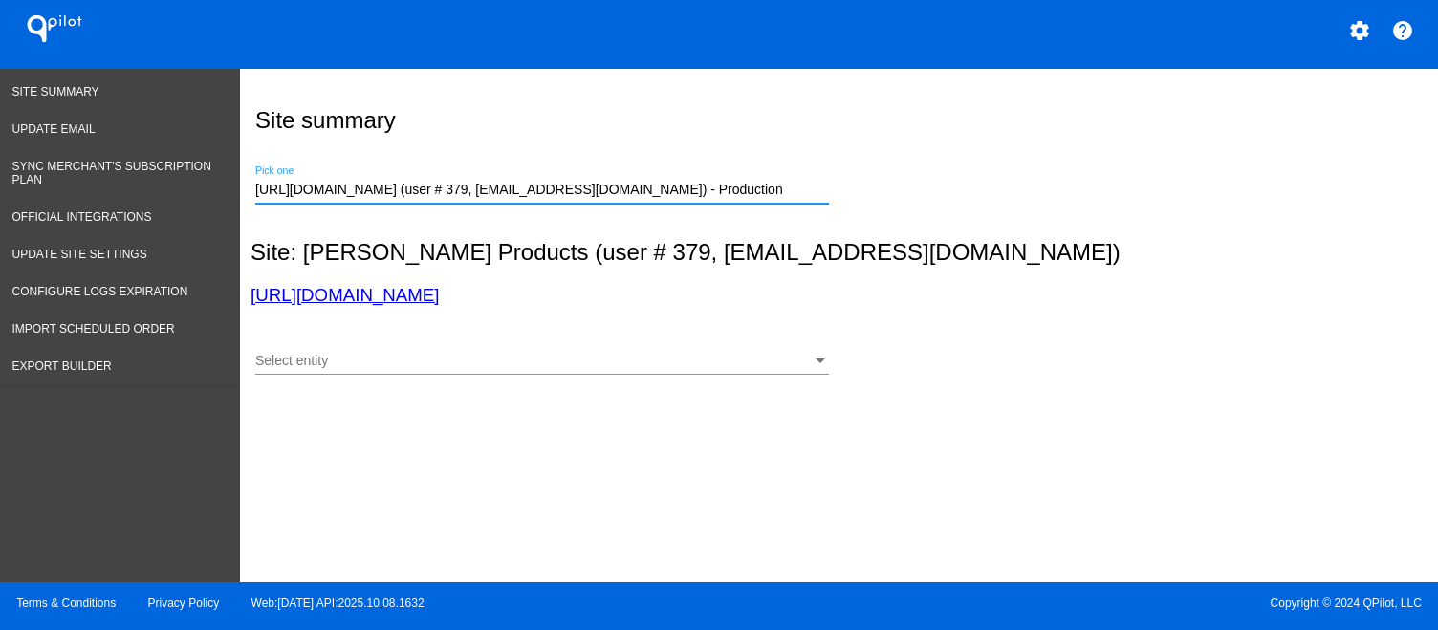
click at [492, 349] on div "Select entity Select entity" at bounding box center [542, 355] width 574 height 37
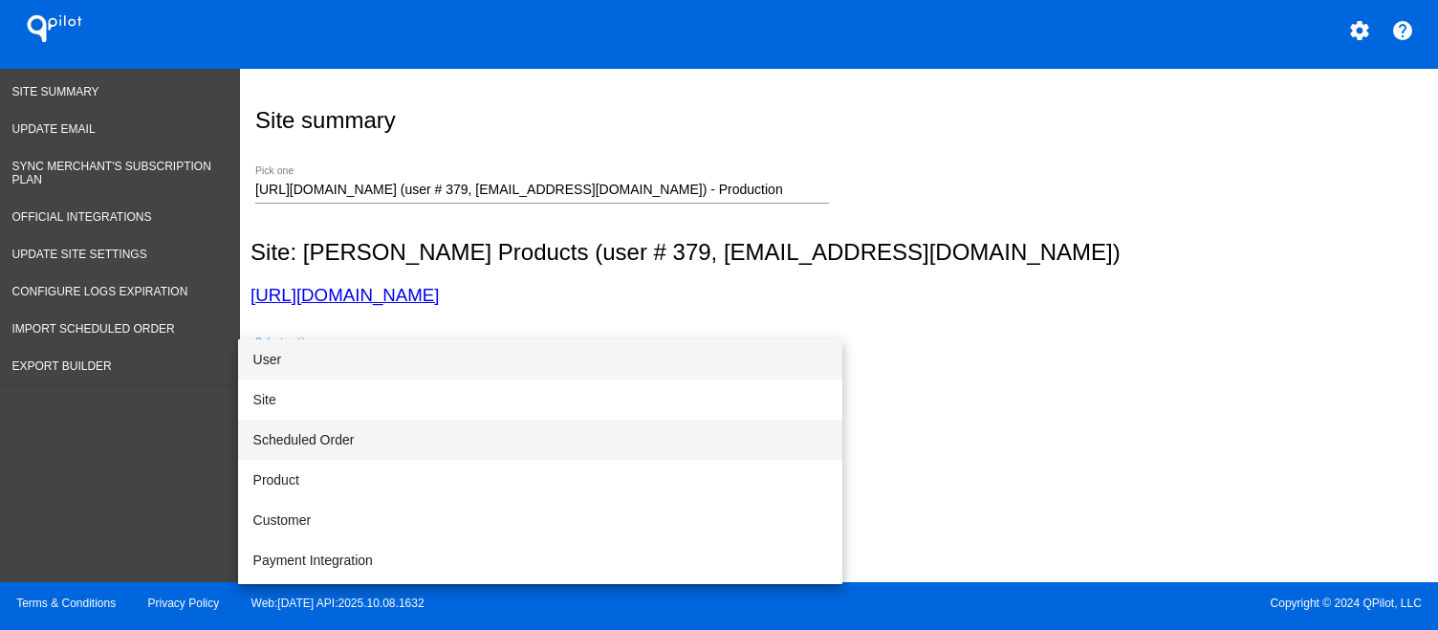
click at [467, 441] on span "Scheduled Order" at bounding box center [540, 440] width 574 height 40
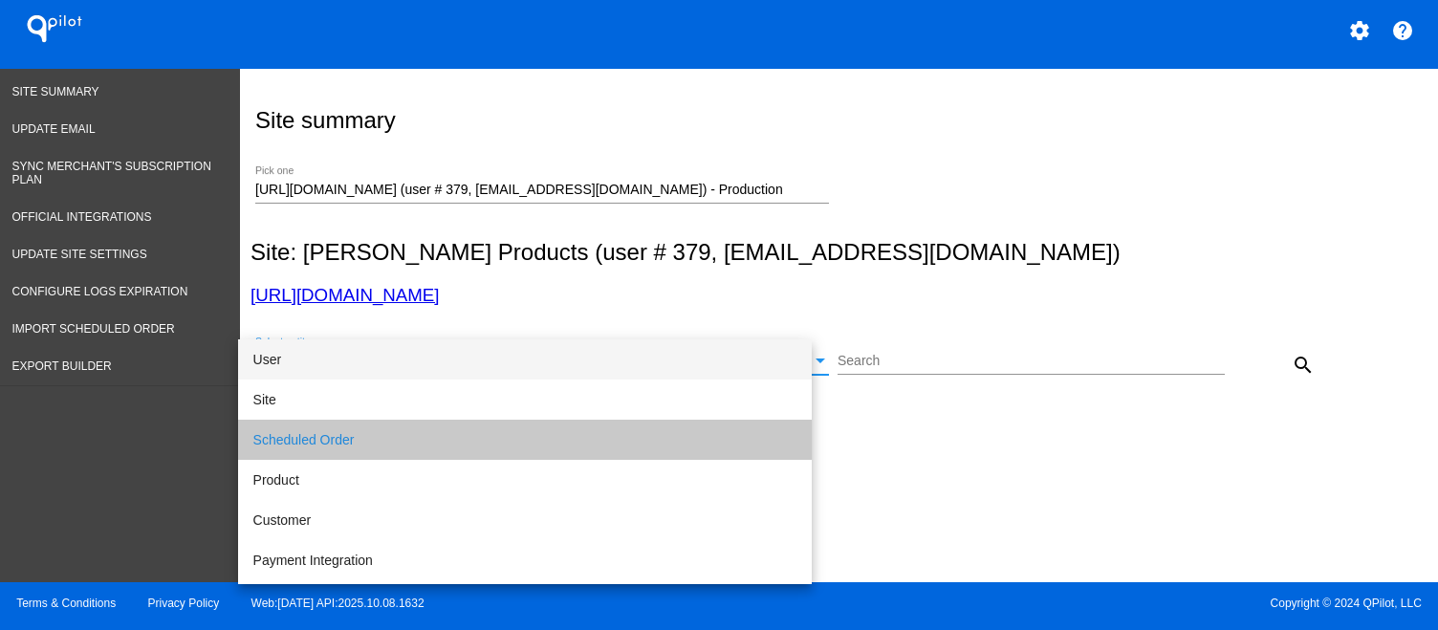
click at [925, 329] on div "Scheduled Order Select entity Search search" at bounding box center [834, 358] width 1168 height 68
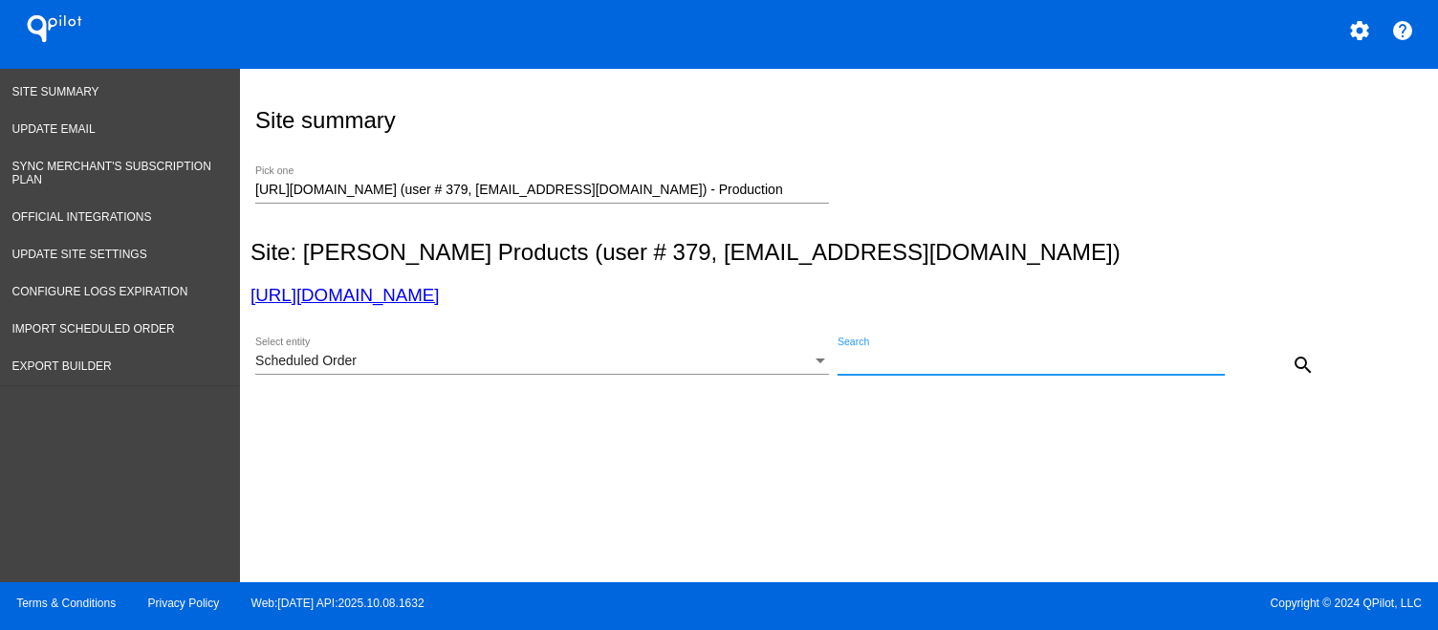
drag, startPoint x: 922, startPoint y: 357, endPoint x: 932, endPoint y: 360, distance: 11.2
click at [922, 357] on input "Search" at bounding box center [1031, 361] width 388 height 15
paste input "1034094"
type input "1034094"
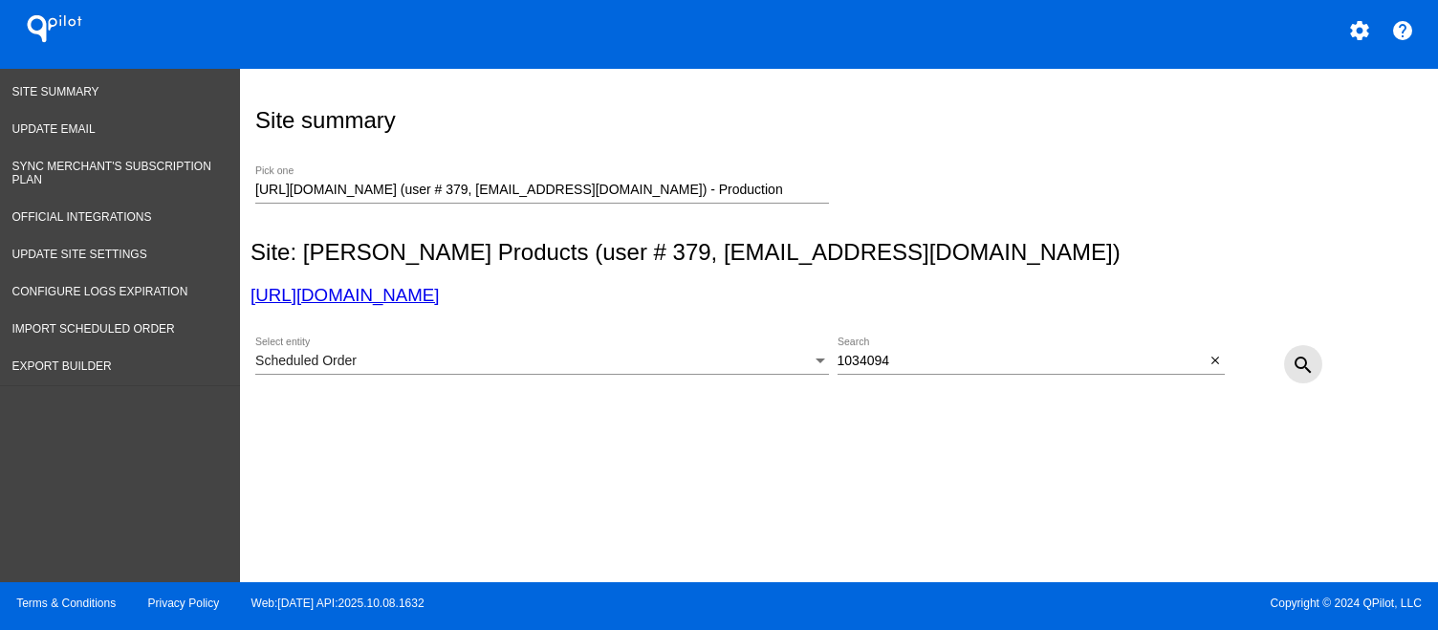
click at [1293, 361] on mat-icon "search" at bounding box center [1303, 365] width 23 height 23
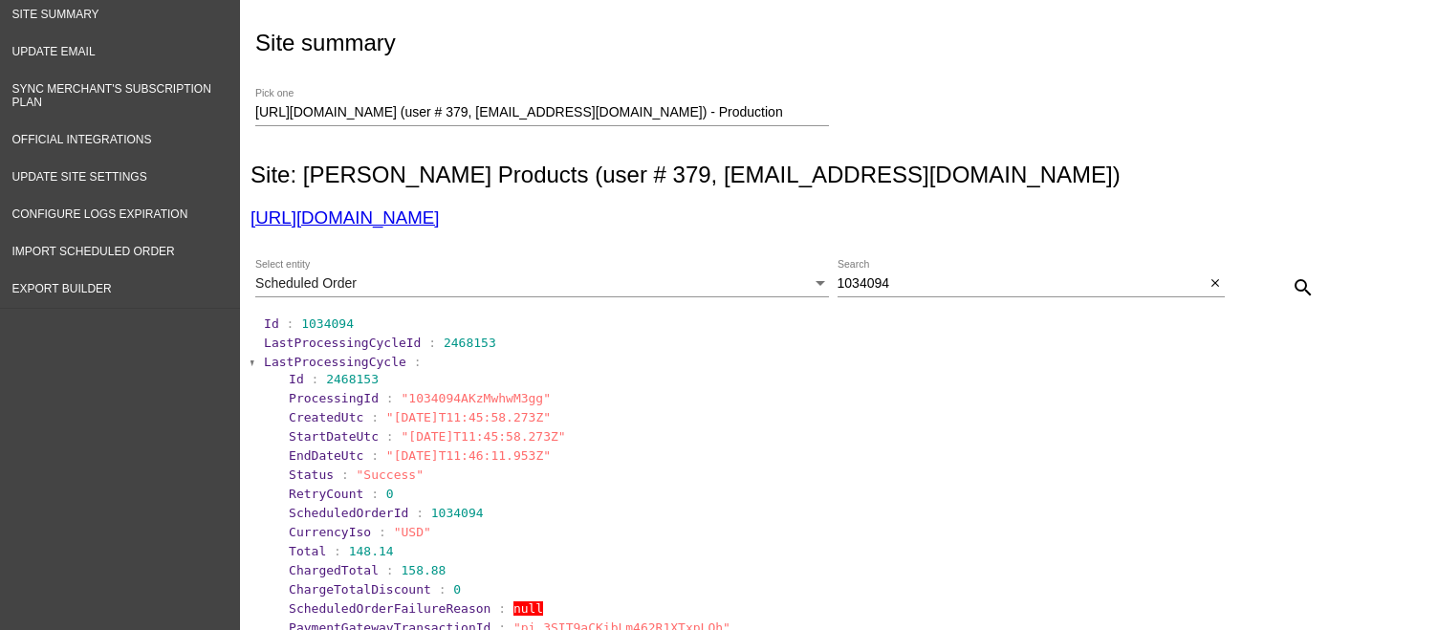
scroll to position [202, 0]
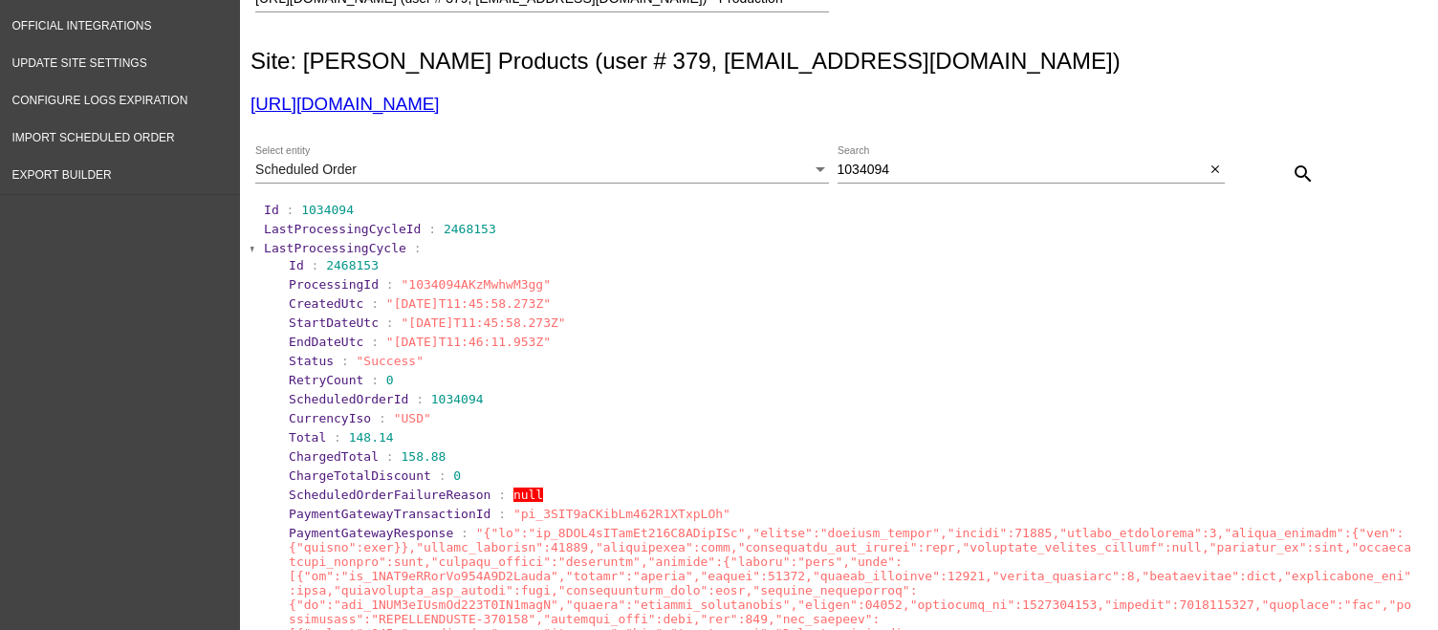
click at [301, 249] on span "LastProcessingCycle" at bounding box center [335, 248] width 142 height 14
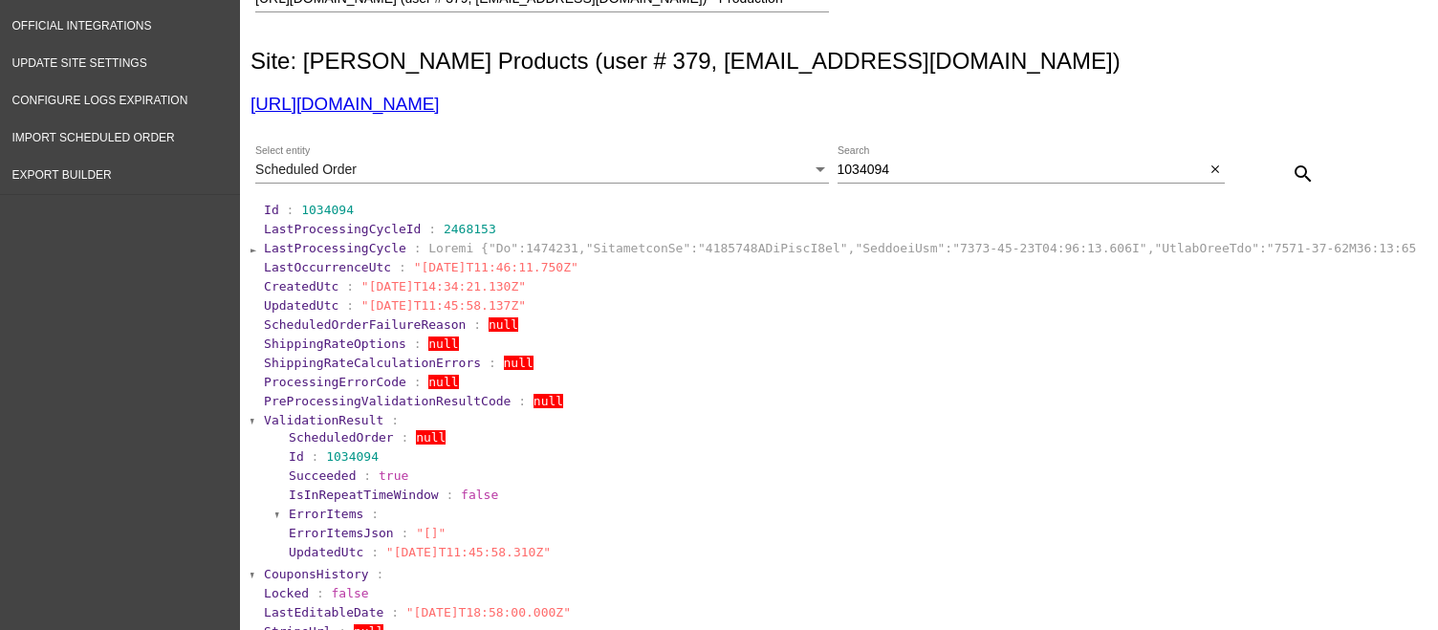
click at [302, 414] on span "ValidationResult" at bounding box center [323, 420] width 119 height 14
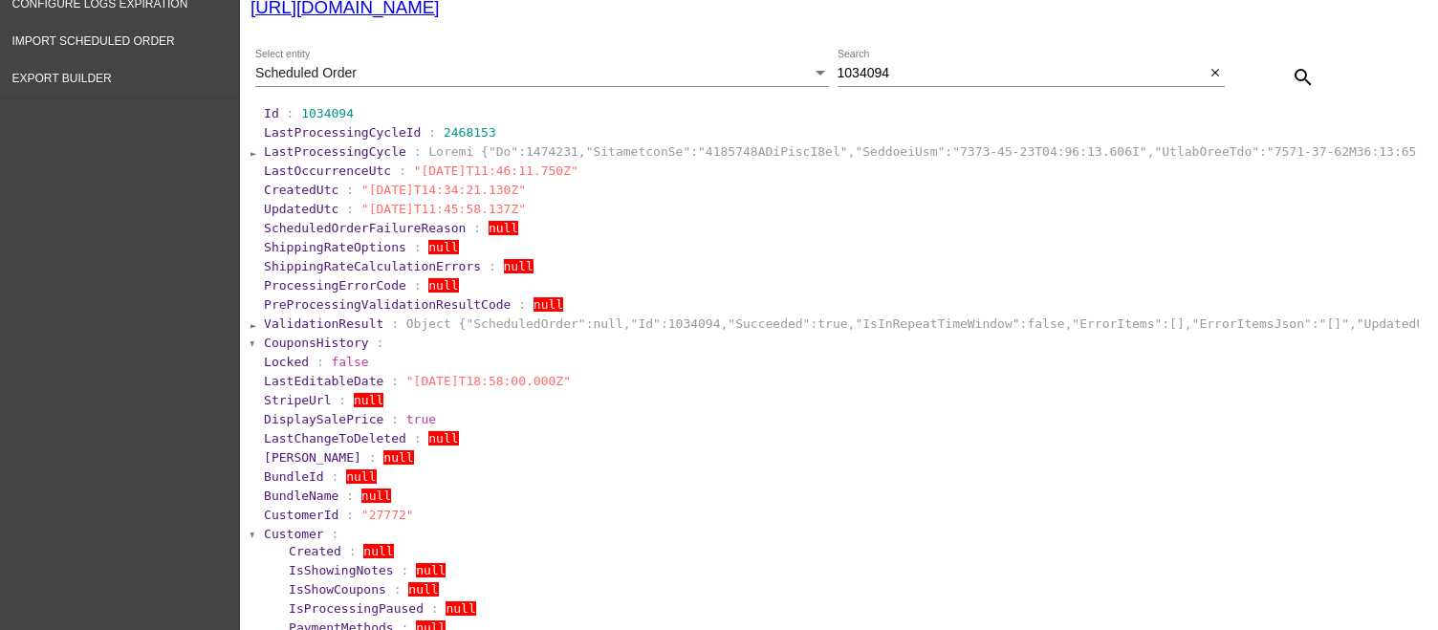
scroll to position [489, 0]
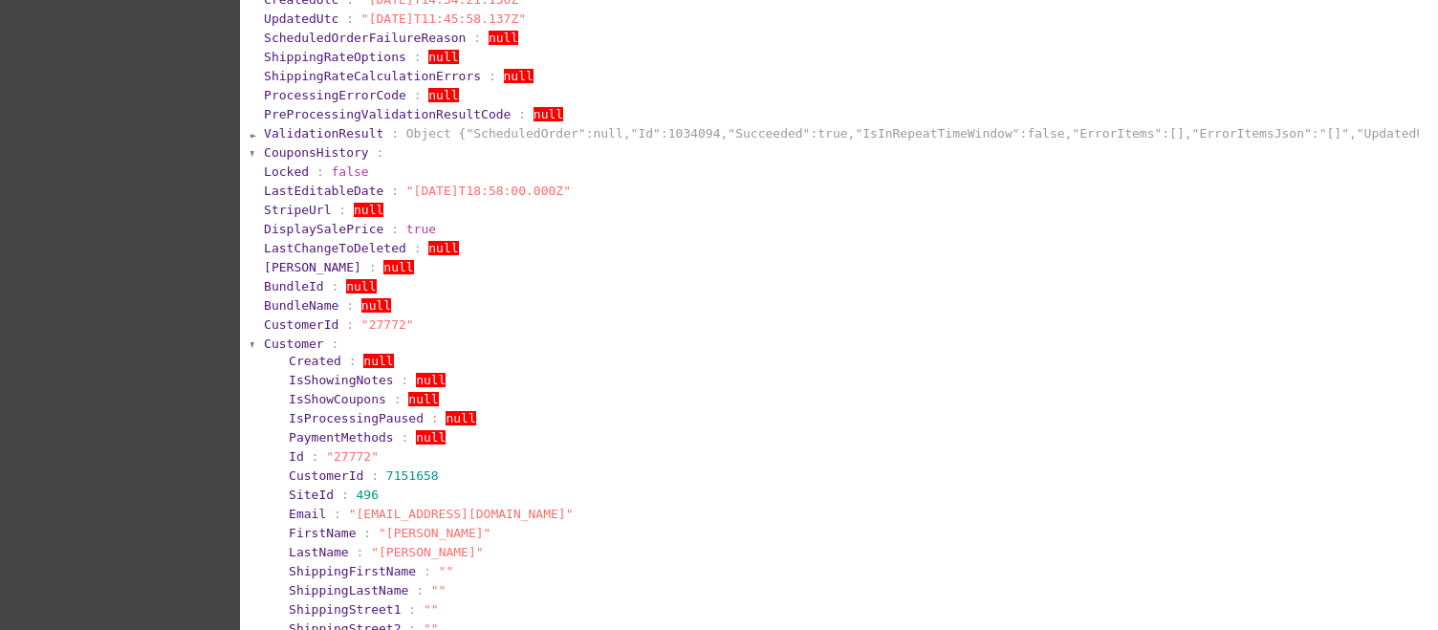
click at [305, 346] on span "Customer" at bounding box center [294, 344] width 60 height 14
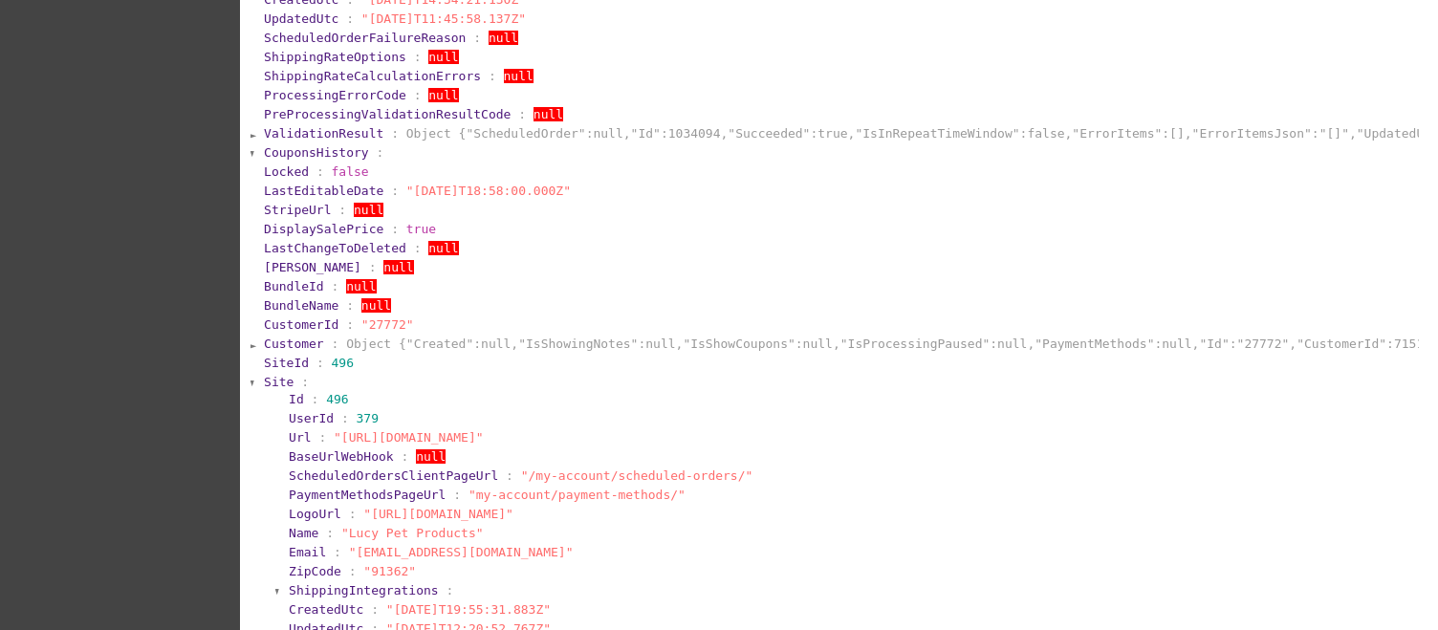
scroll to position [680, 0]
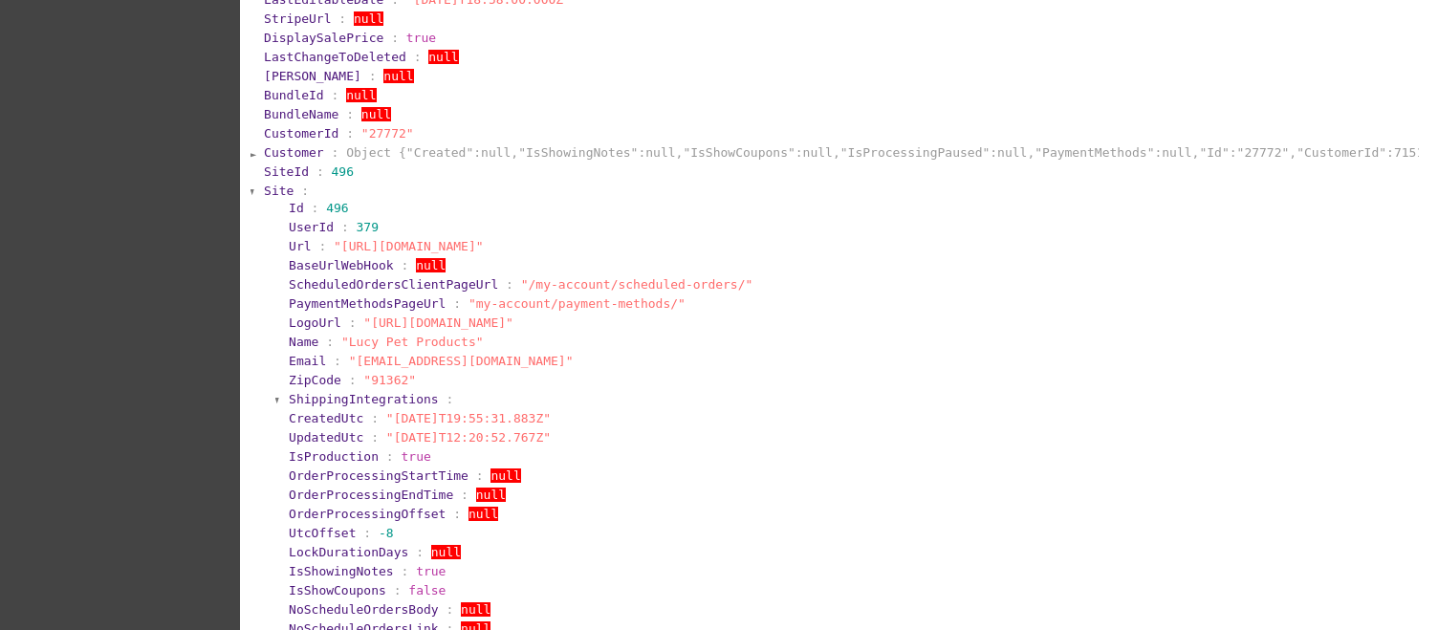
click at [276, 196] on span "Site" at bounding box center [279, 191] width 30 height 14
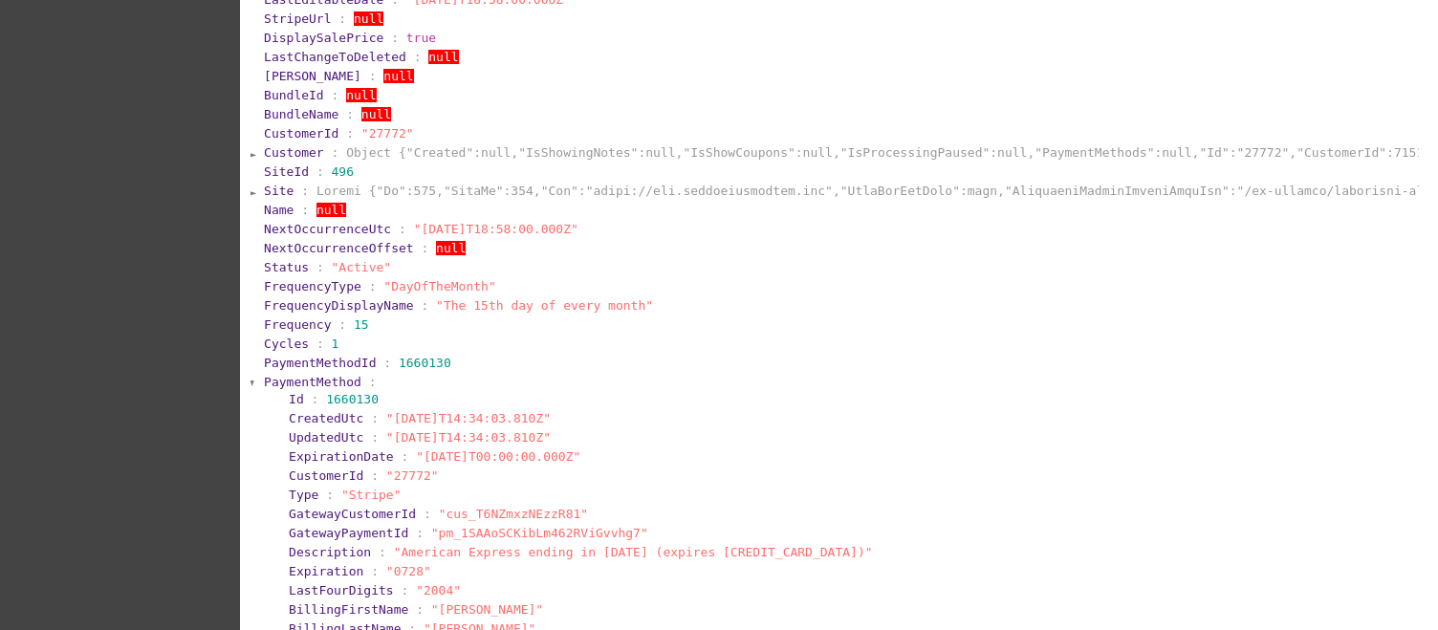
click at [275, 389] on span "PaymentMethod" at bounding box center [313, 382] width 98 height 14
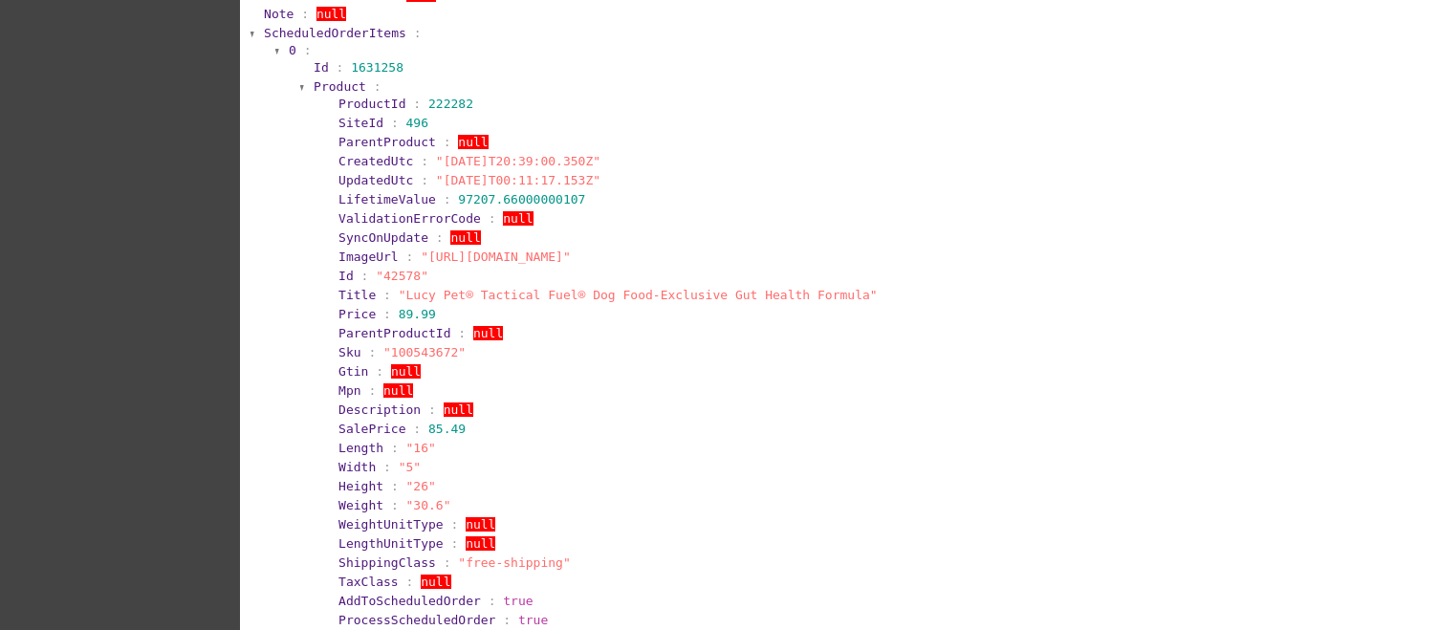
scroll to position [1445, 0]
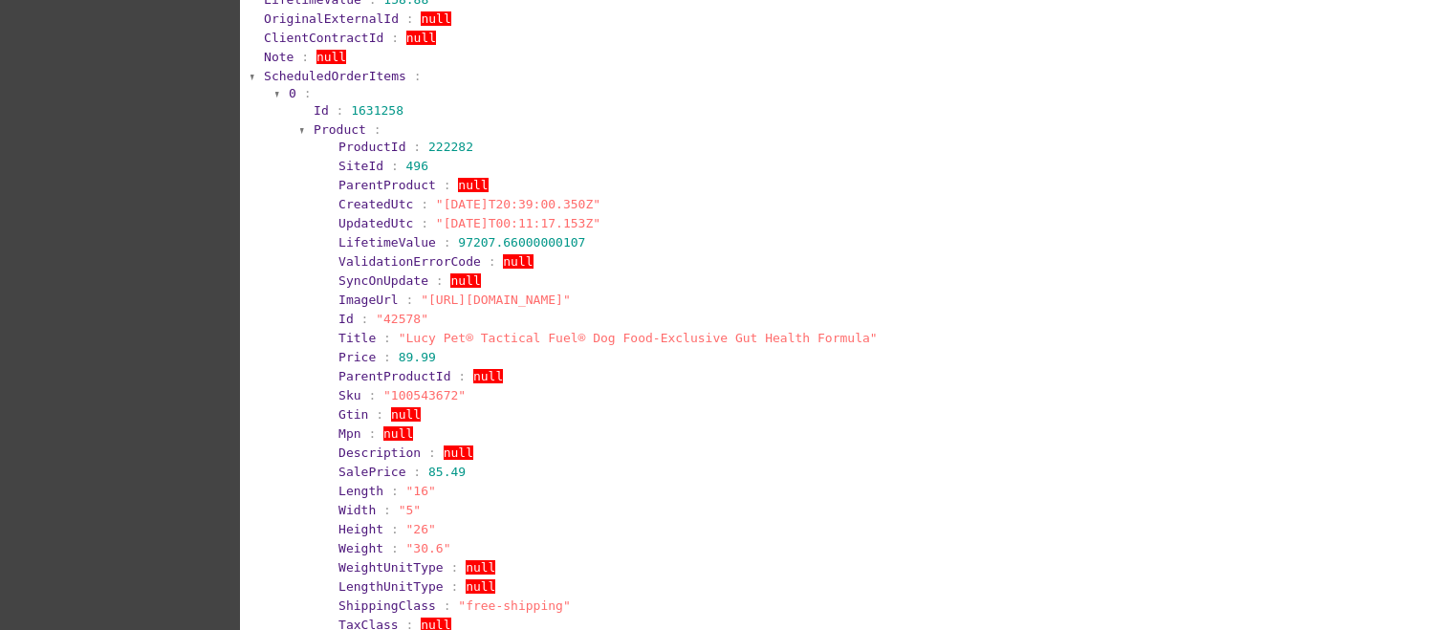
click at [337, 83] on span "ScheduledOrderItems" at bounding box center [335, 76] width 142 height 14
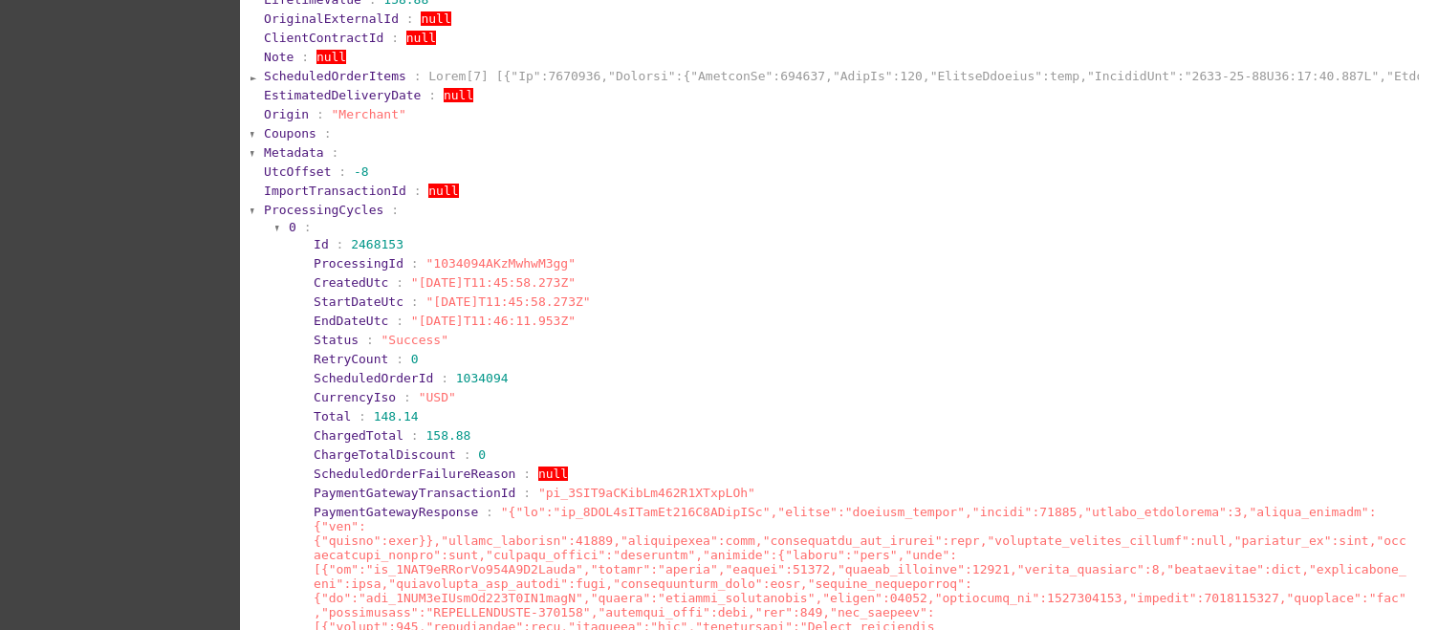
click at [329, 217] on span "ProcessingCycles" at bounding box center [323, 210] width 119 height 14
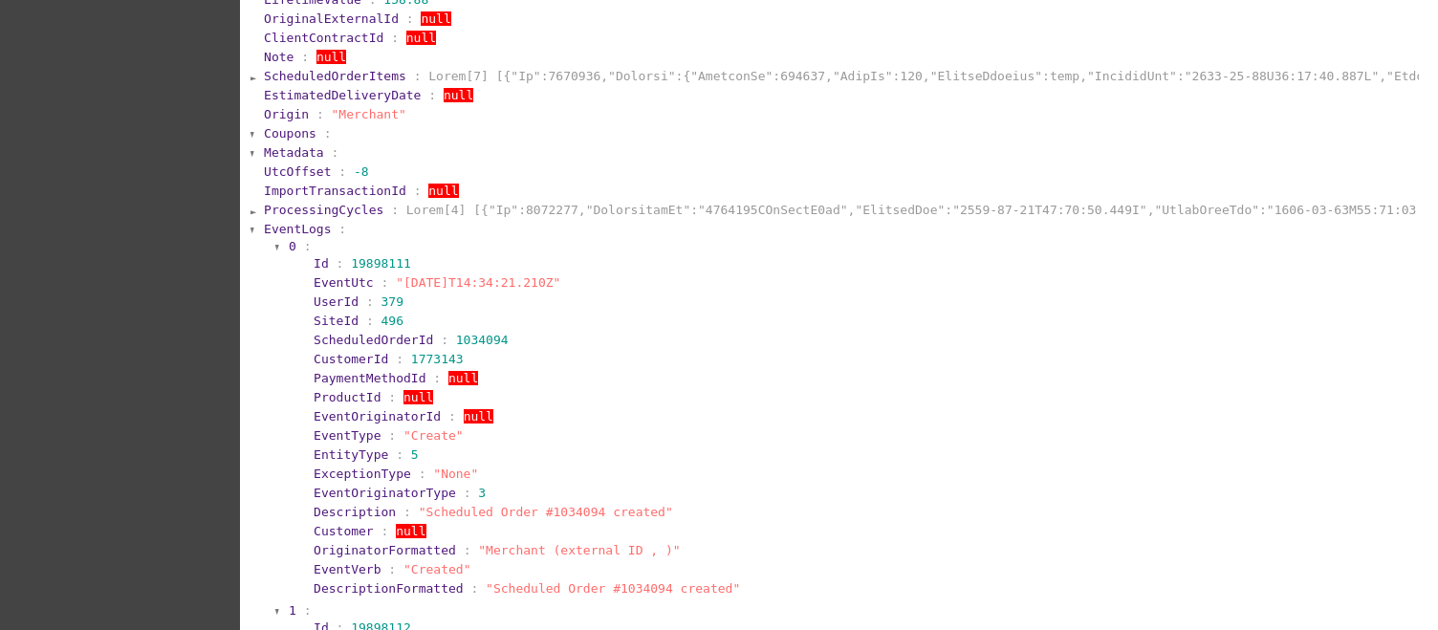
click at [310, 236] on span "EventLogs" at bounding box center [297, 229] width 67 height 14
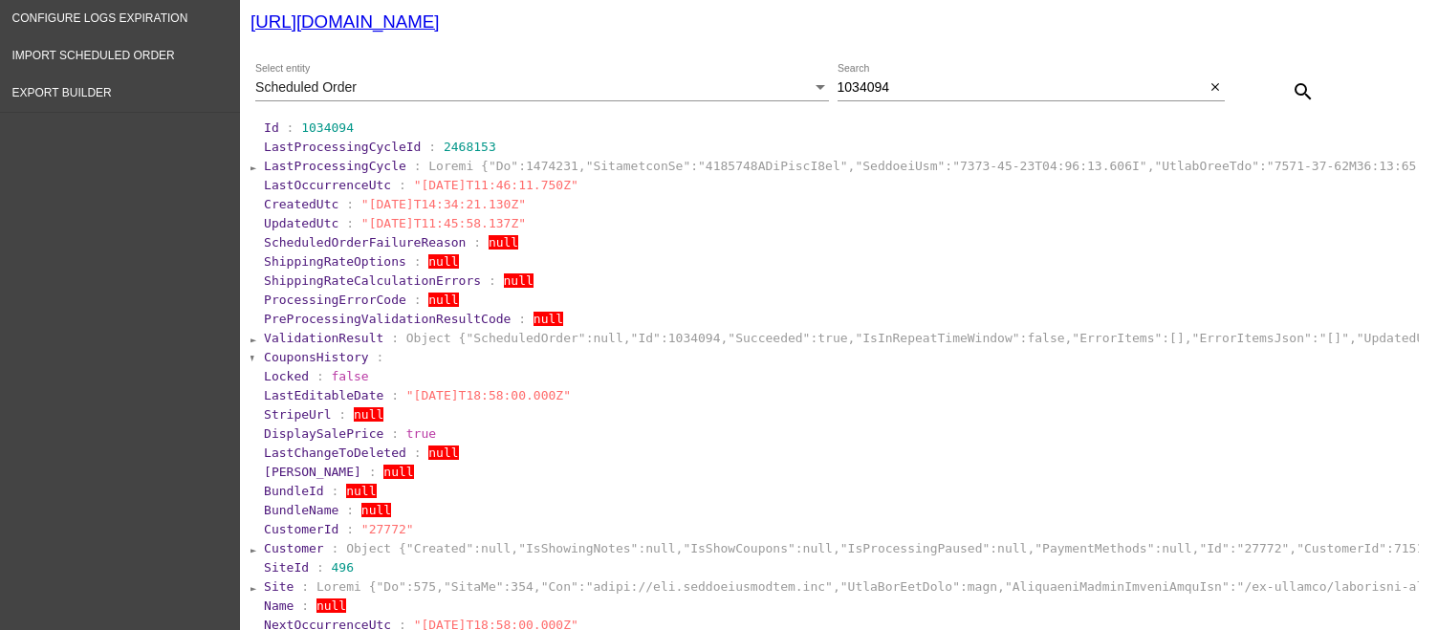
scroll to position [280, 0]
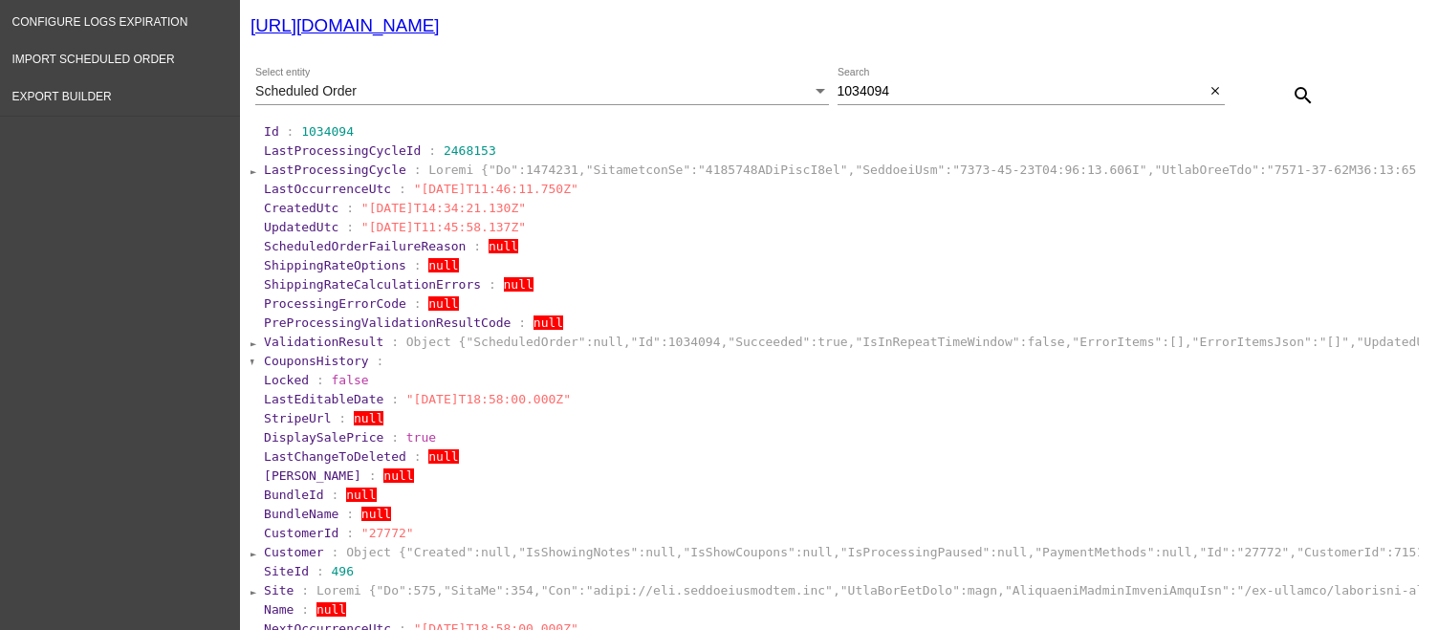
click at [336, 168] on span "LastProcessingCycle" at bounding box center [335, 170] width 142 height 14
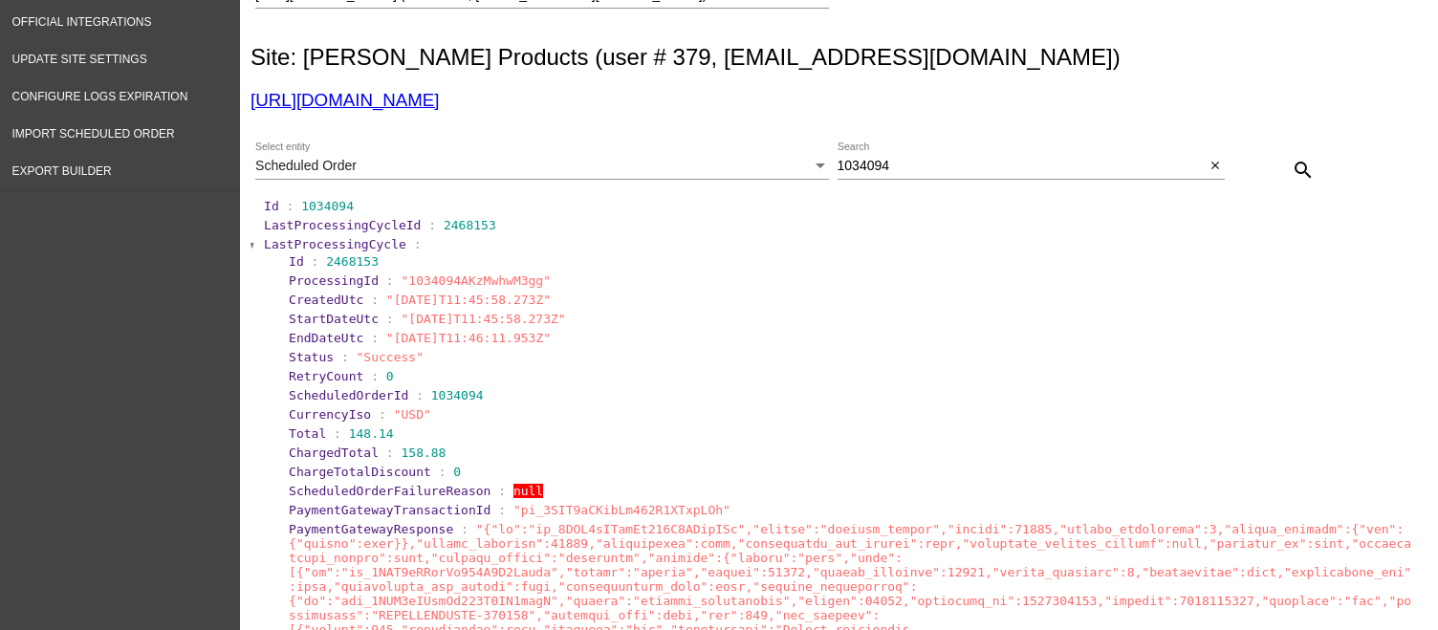
scroll to position [0, 0]
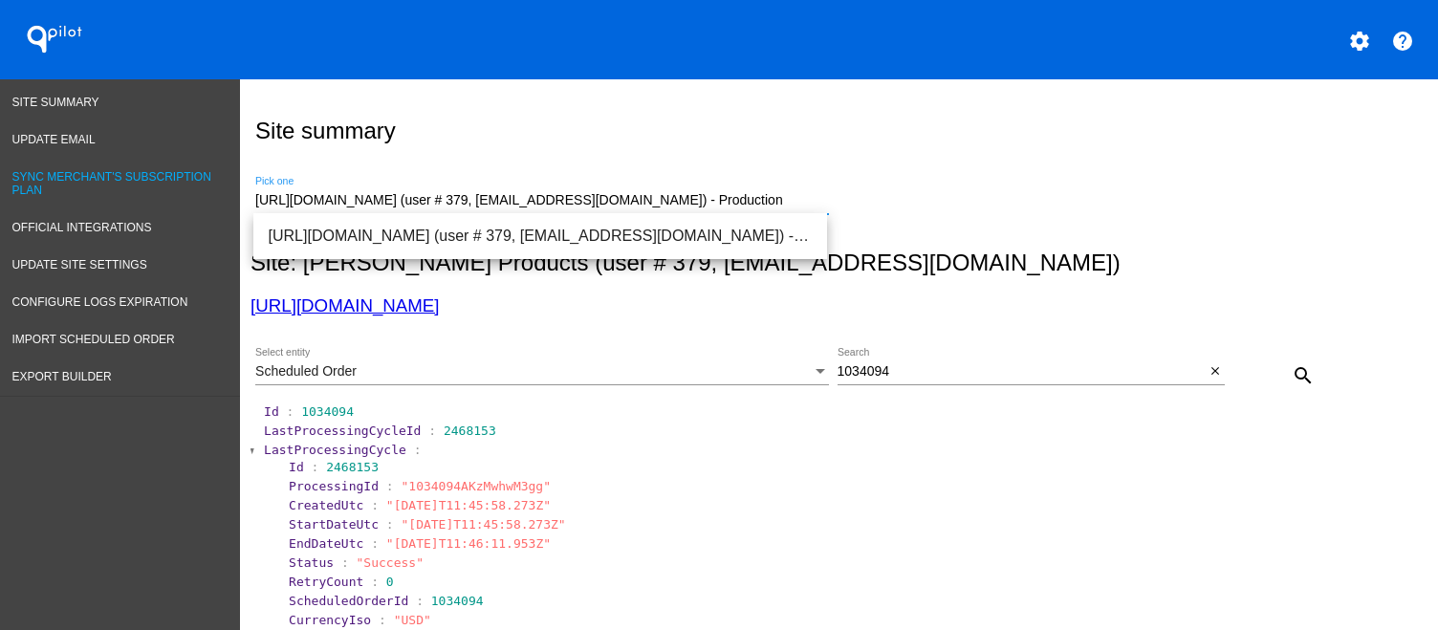
drag, startPoint x: 816, startPoint y: 203, endPoint x: 231, endPoint y: 388, distance: 613.8
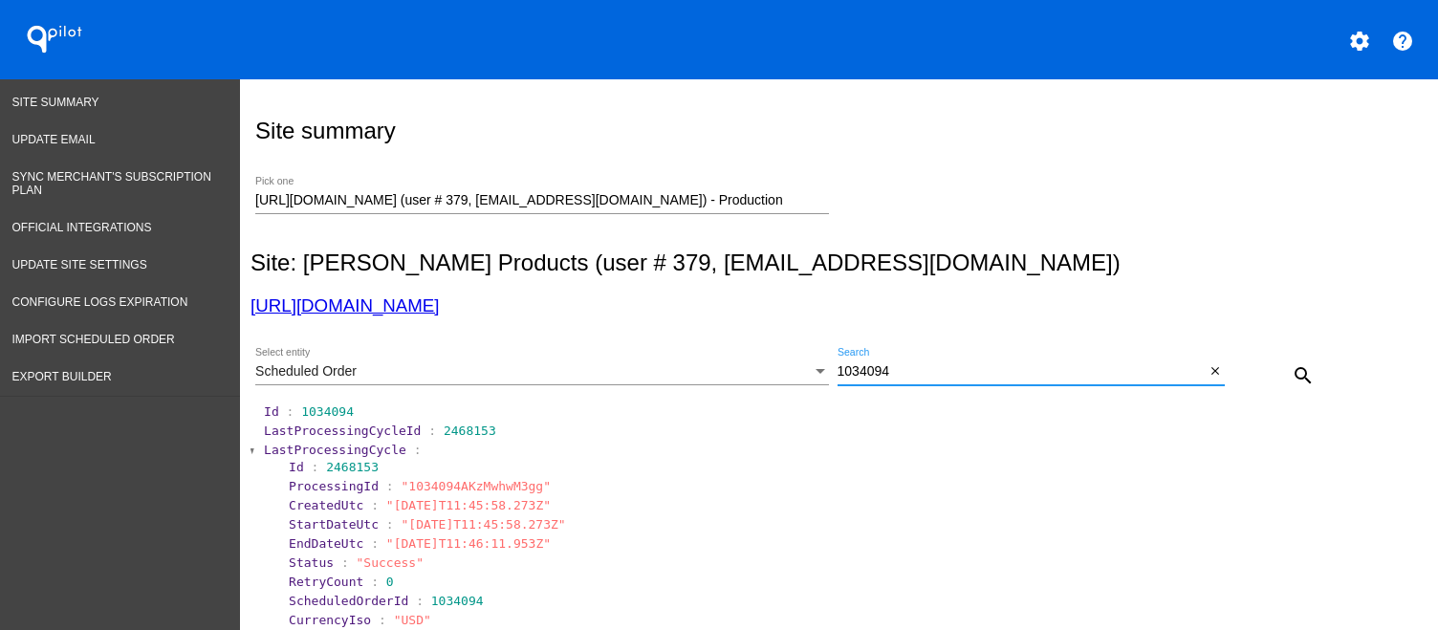
drag, startPoint x: 973, startPoint y: 376, endPoint x: 781, endPoint y: 283, distance: 213.4
click at [970, 377] on input "1034094" at bounding box center [1021, 371] width 368 height 15
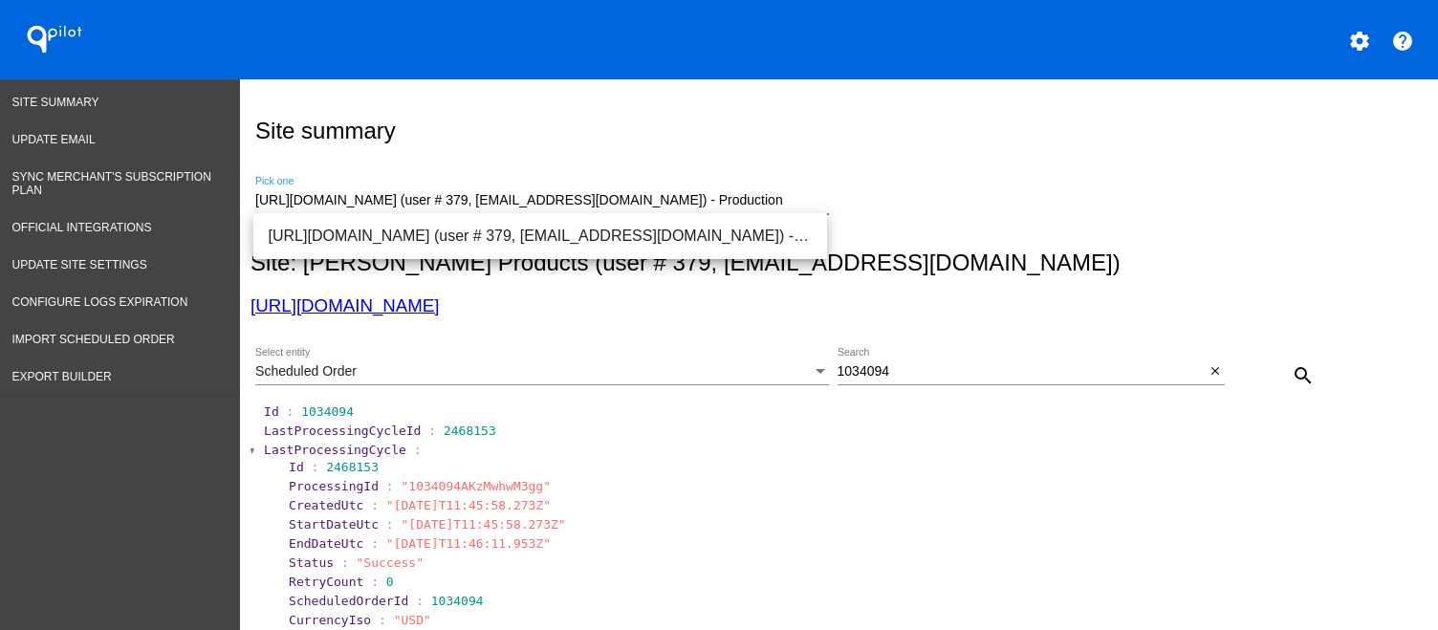
drag, startPoint x: 813, startPoint y: 197, endPoint x: -15, endPoint y: 202, distance: 827.9
click at [0, 202] on html "QPilot settings help Site Summary Update Email Sync Merchant's Subscription Pla…" at bounding box center [719, 315] width 1438 height 630
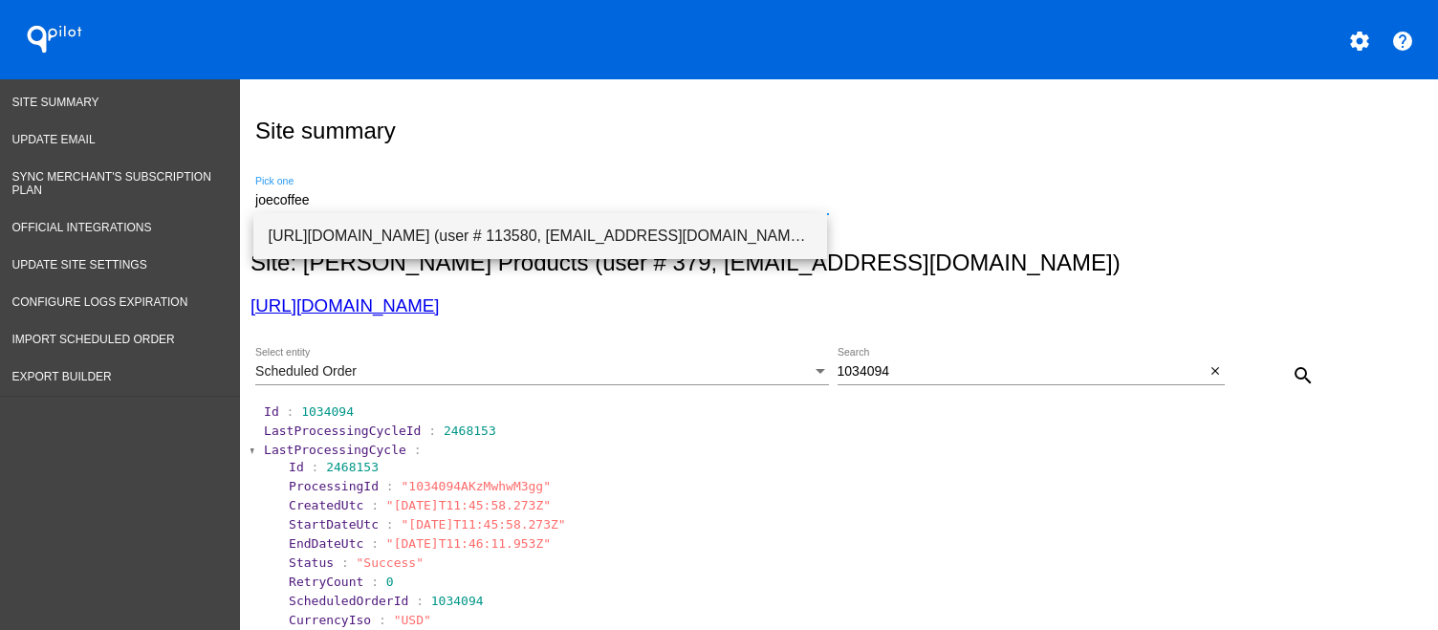
click at [585, 236] on span "[URL][DOMAIN_NAME] (user # 113580, [EMAIL_ADDRESS][DOMAIN_NAME]) - Production" at bounding box center [540, 236] width 543 height 46
type input "[URL][DOMAIN_NAME] (user # 113580, [EMAIL_ADDRESS][DOMAIN_NAME]) - Production"
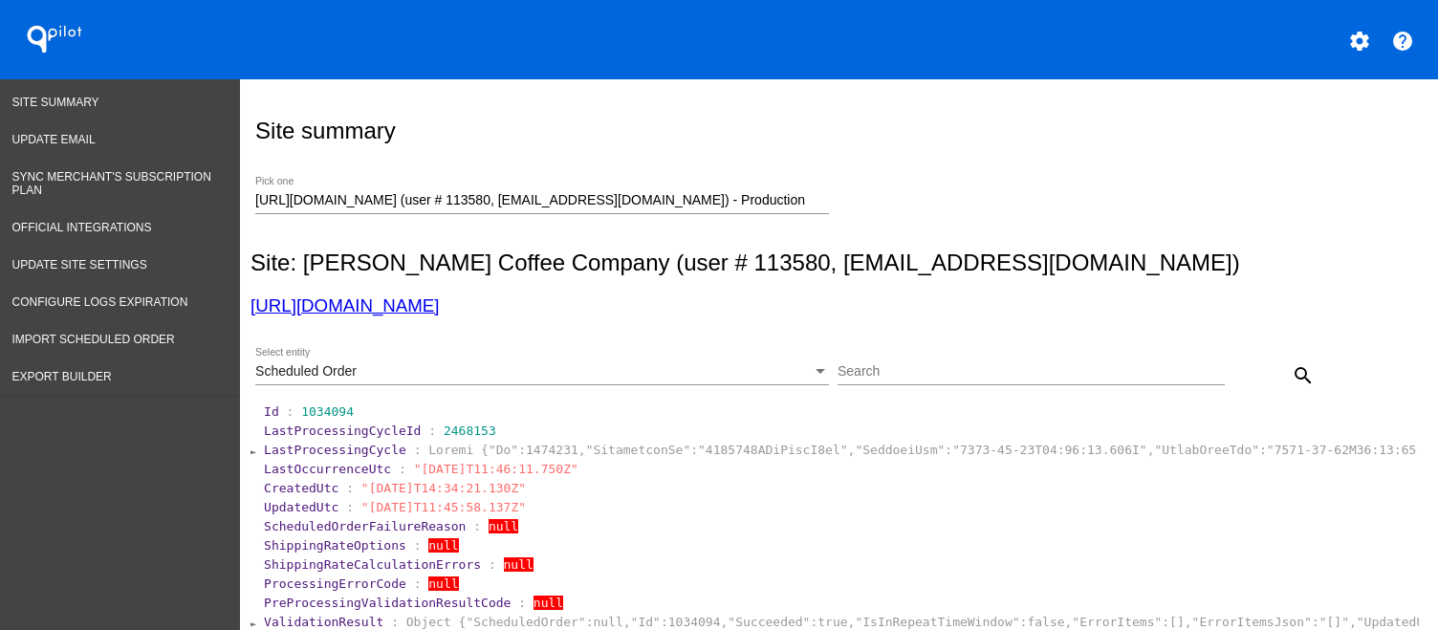
click at [719, 357] on div "Scheduled Order Select entity" at bounding box center [542, 366] width 574 height 37
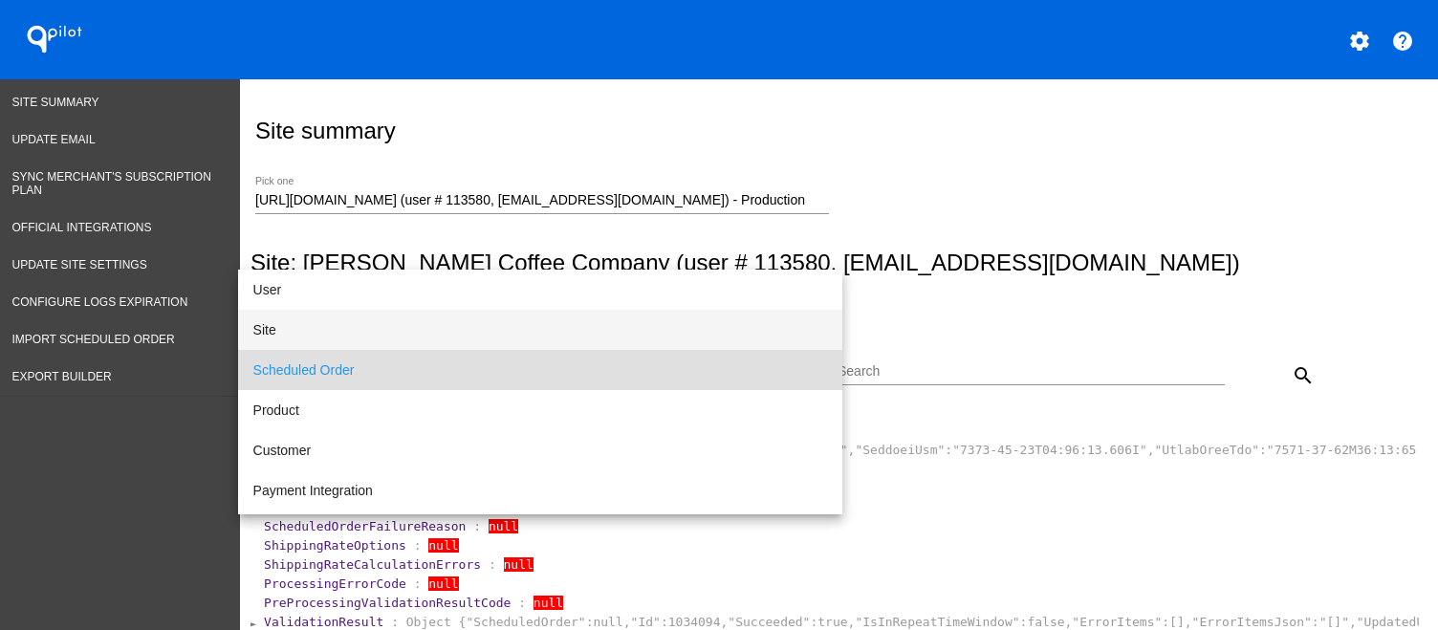
click at [673, 324] on span "Site" at bounding box center [540, 330] width 574 height 40
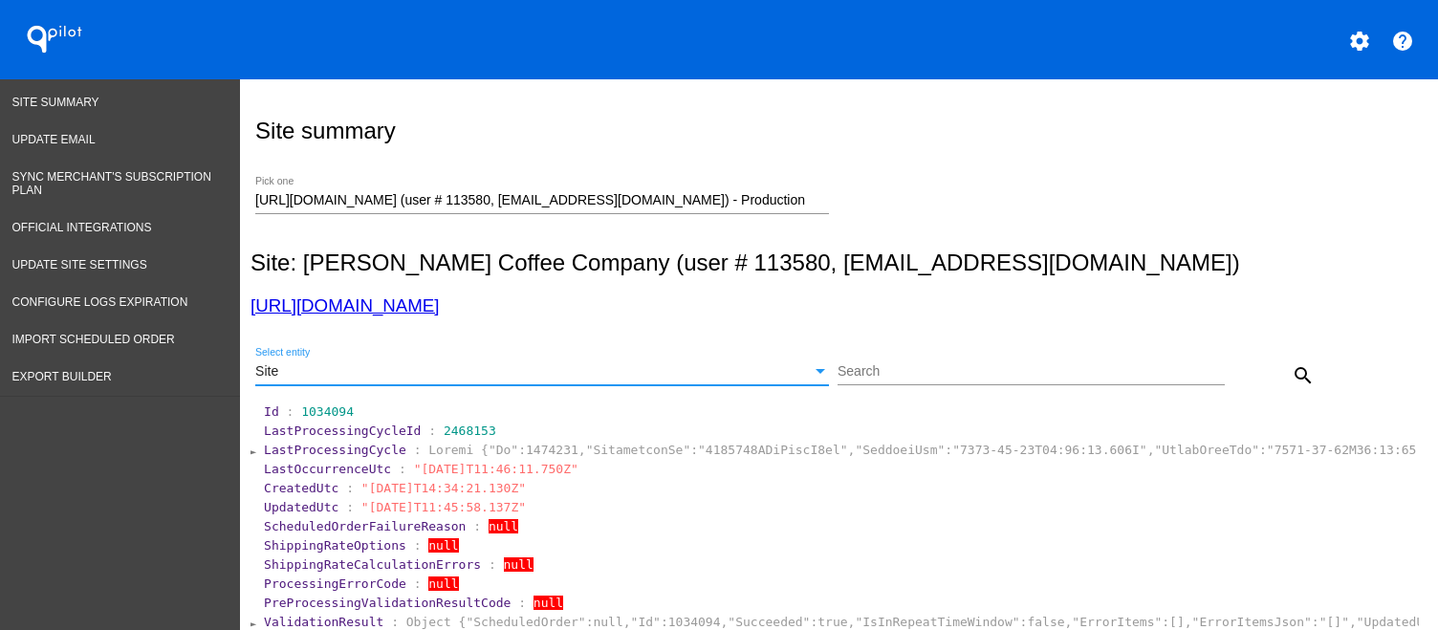
click at [1295, 364] on mat-icon "search" at bounding box center [1303, 375] width 23 height 23
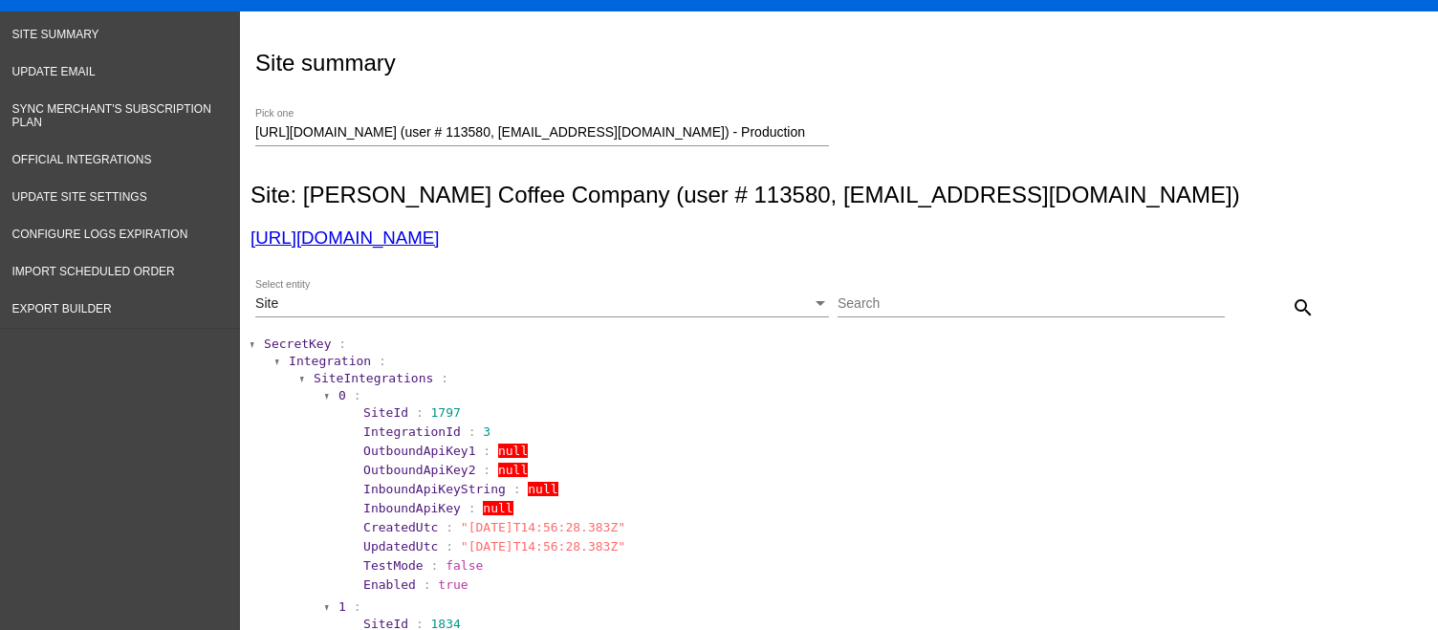
scroll to position [96, 0]
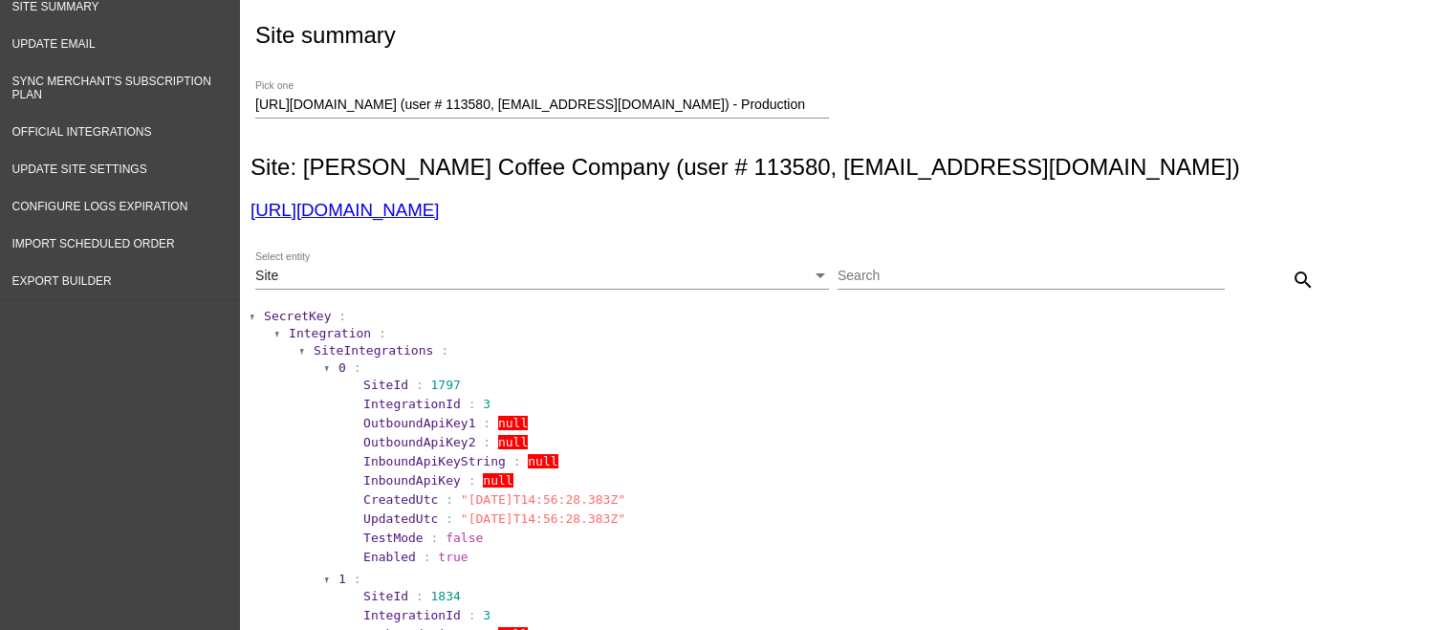
click at [292, 313] on span "SecretKey" at bounding box center [297, 316] width 67 height 14
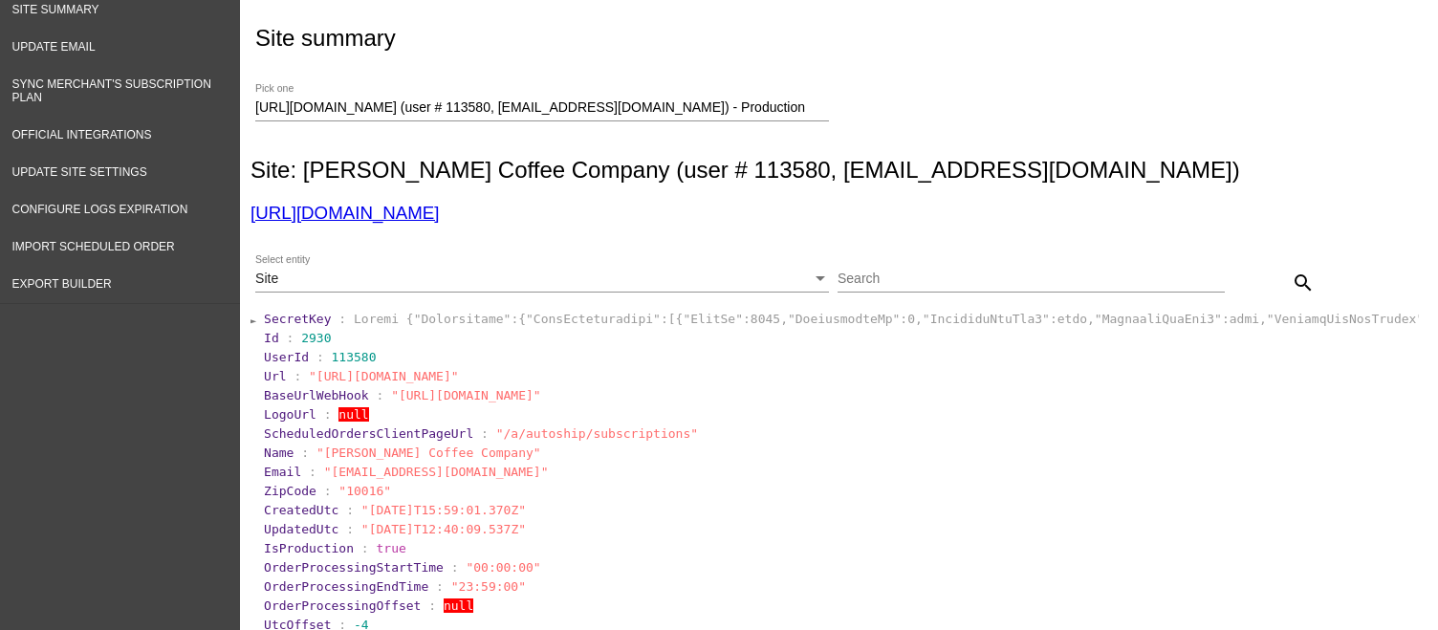
scroll to position [0, 0]
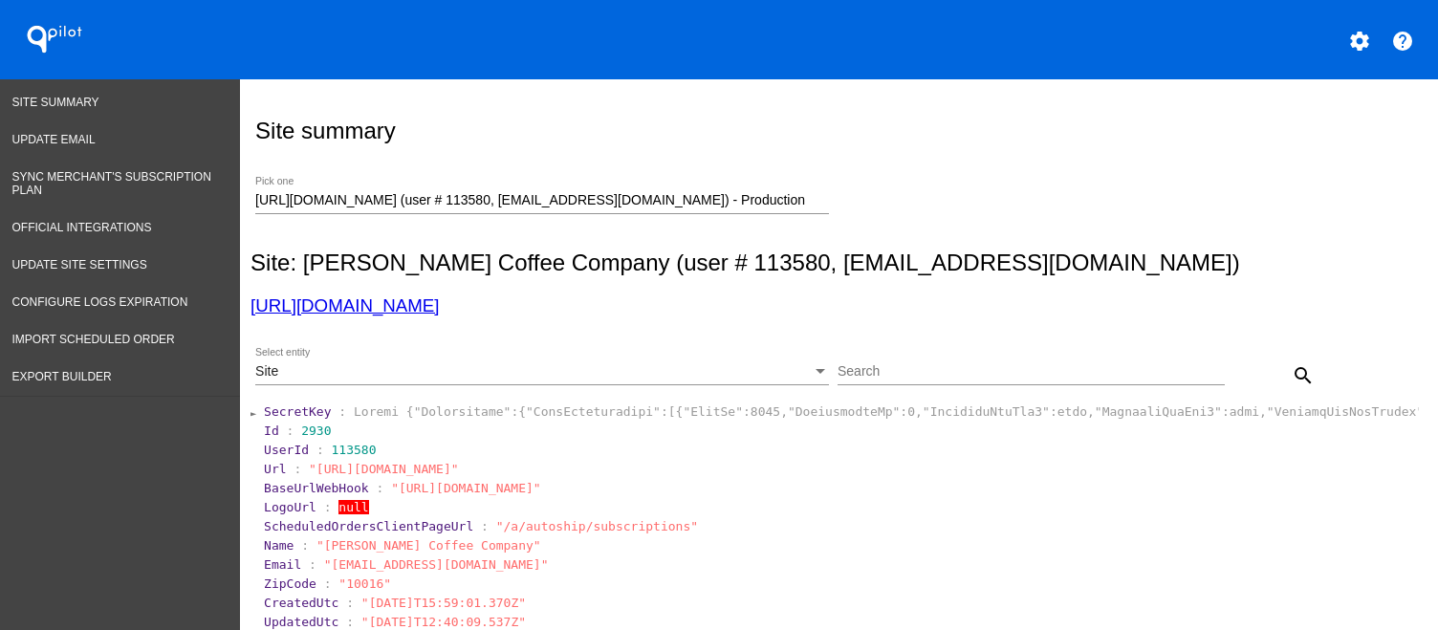
drag, startPoint x: 249, startPoint y: 199, endPoint x: 271, endPoint y: 200, distance: 22.0
click at [270, 200] on div "[URL][DOMAIN_NAME] (user # 113580, [EMAIL_ADDRESS][DOMAIN_NAME]) - Production P…" at bounding box center [834, 197] width 1168 height 68
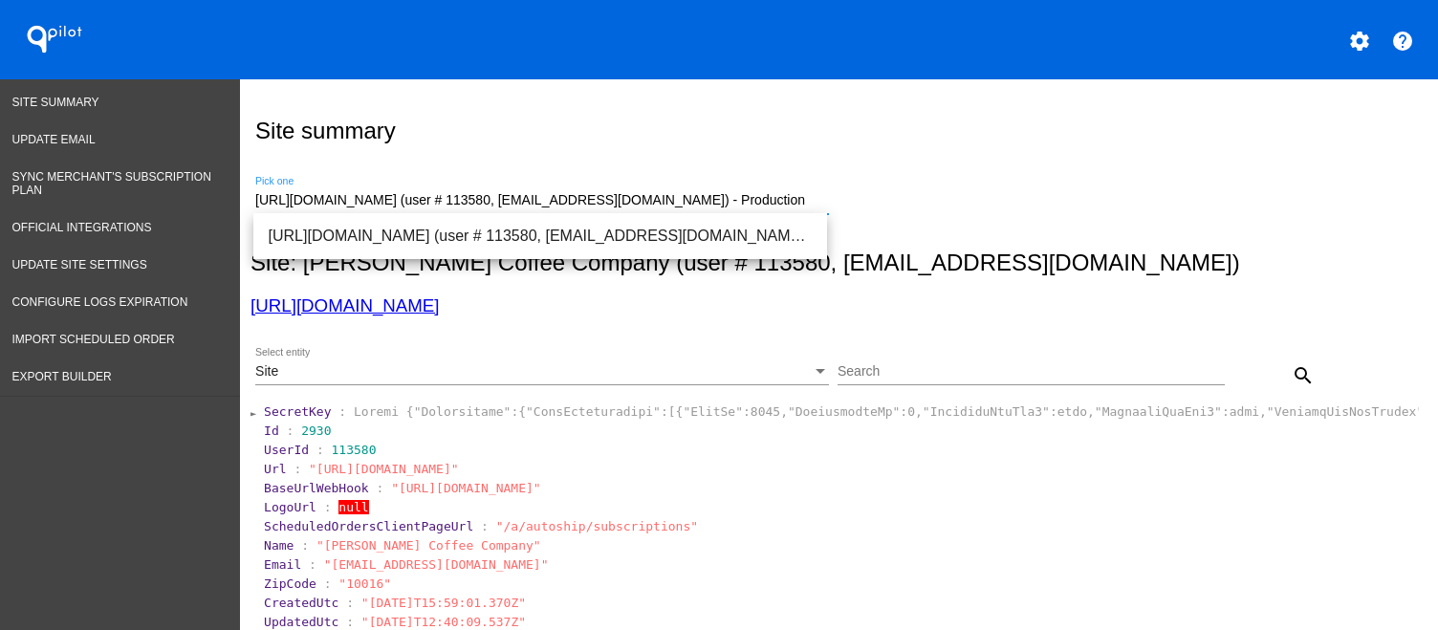
drag, startPoint x: 257, startPoint y: 196, endPoint x: 1363, endPoint y: 257, distance: 1107.8
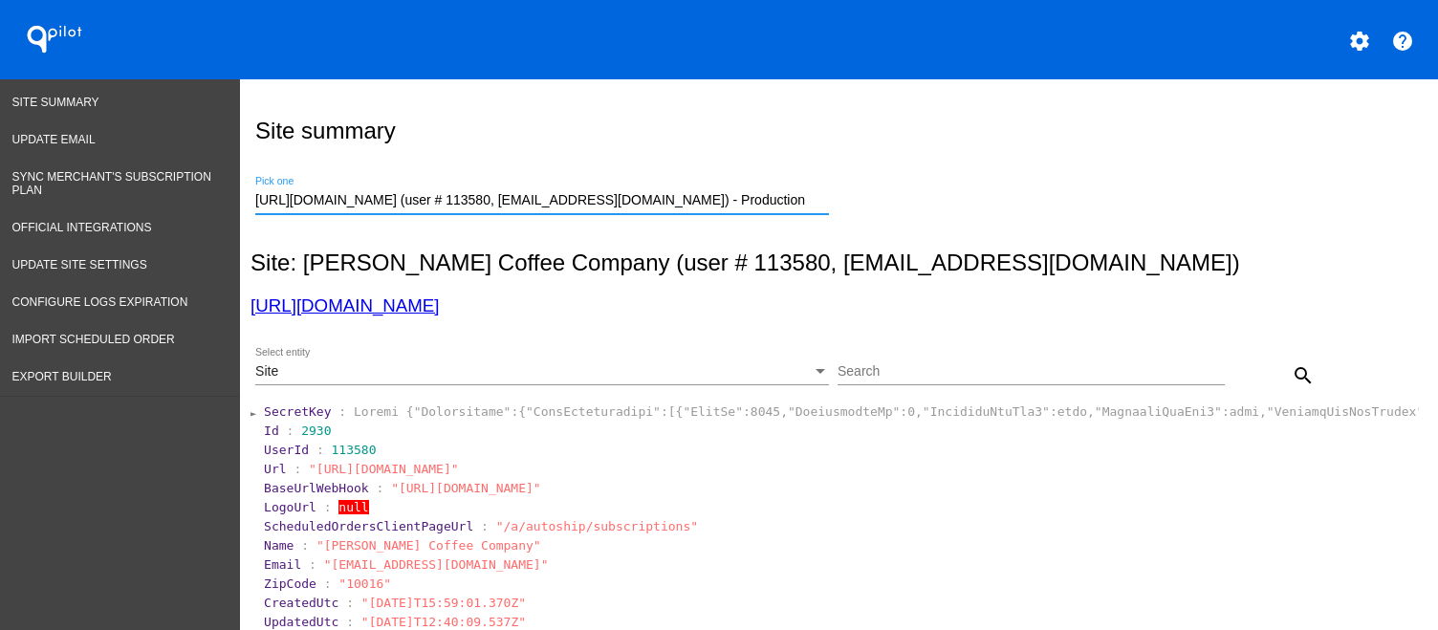
type input "h"
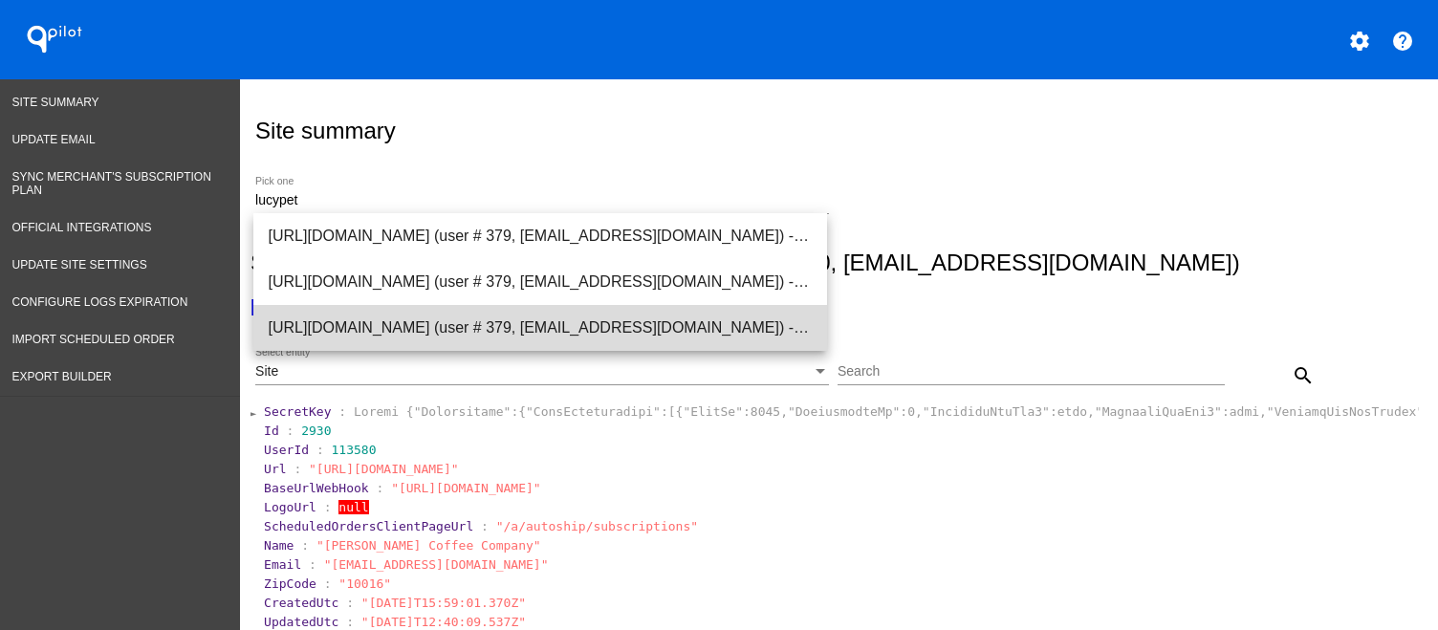
click at [704, 330] on span "[URL][DOMAIN_NAME] (user # 379, [EMAIL_ADDRESS][DOMAIN_NAME]) - Production" at bounding box center [540, 328] width 543 height 46
type input "[URL][DOMAIN_NAME] (user # 379, [EMAIL_ADDRESS][DOMAIN_NAME]) - Production"
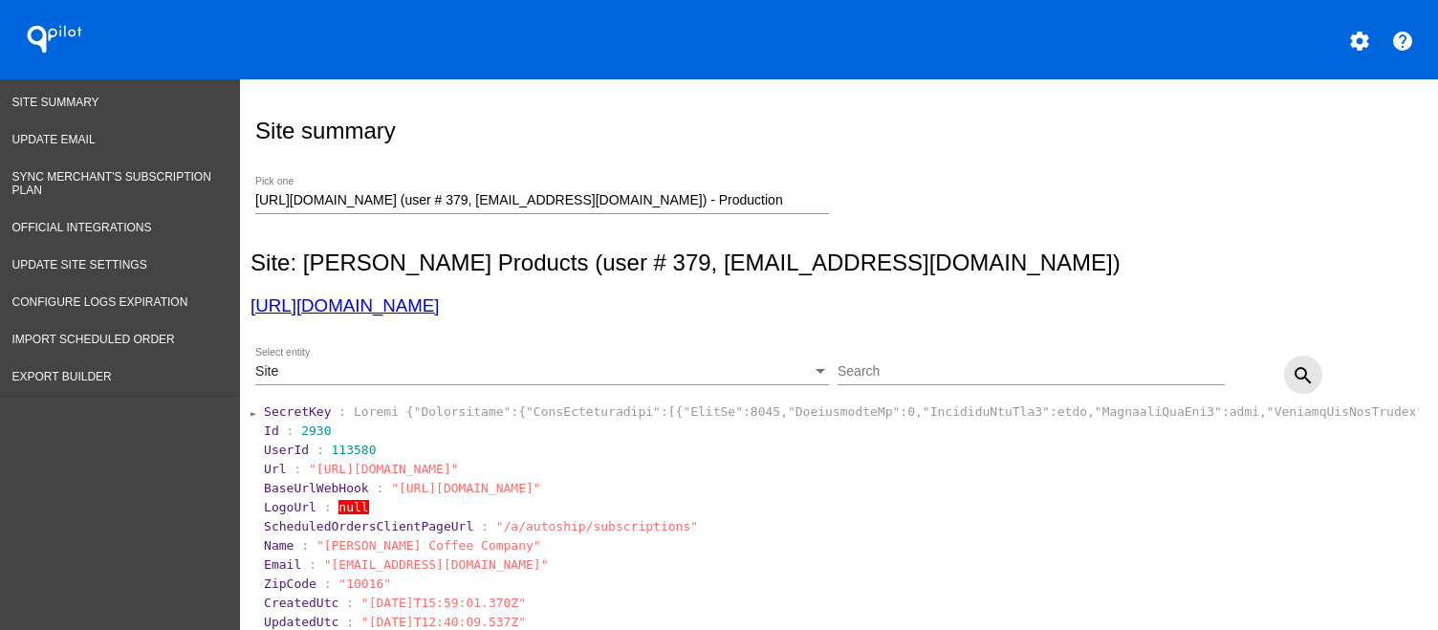
click at [1300, 372] on mat-icon "search" at bounding box center [1303, 375] width 23 height 23
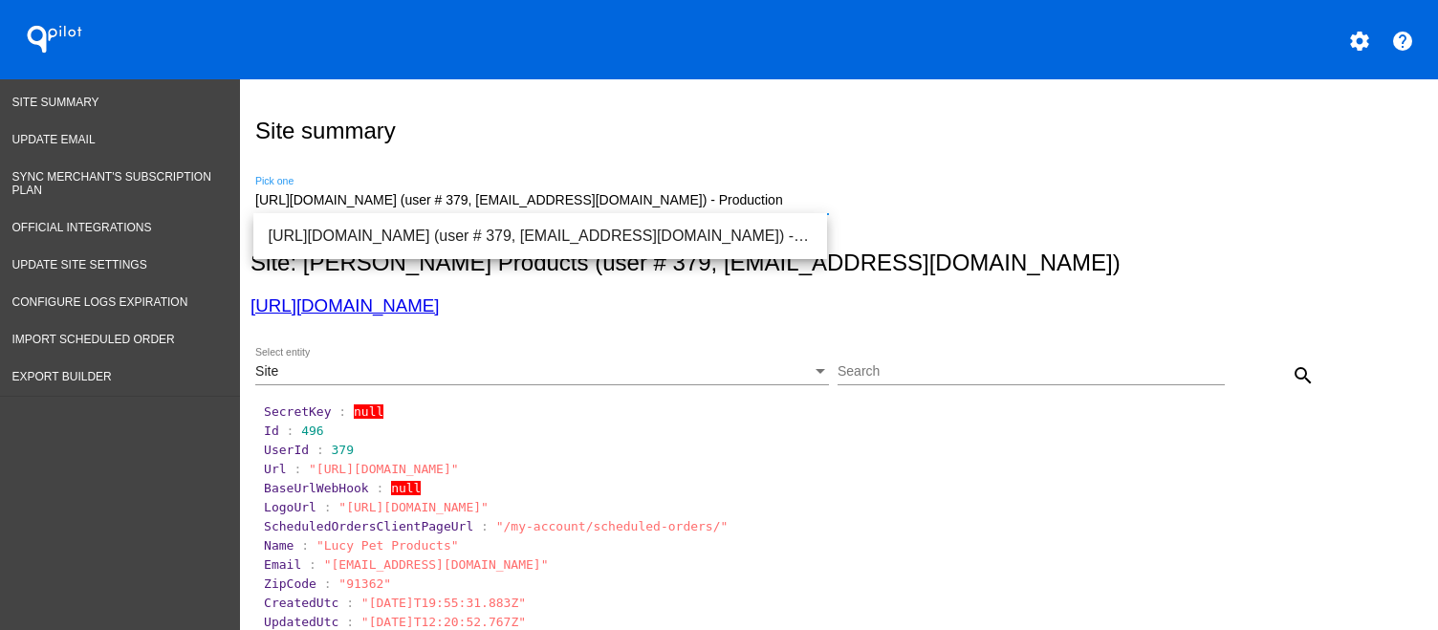
click at [799, 200] on input "[URL][DOMAIN_NAME] (user # 379, [EMAIL_ADDRESS][DOMAIN_NAME]) - Production" at bounding box center [542, 200] width 574 height 15
drag, startPoint x: 803, startPoint y: 201, endPoint x: 185, endPoint y: 193, distance: 617.6
paste input "jason@smartsiteservices.com"
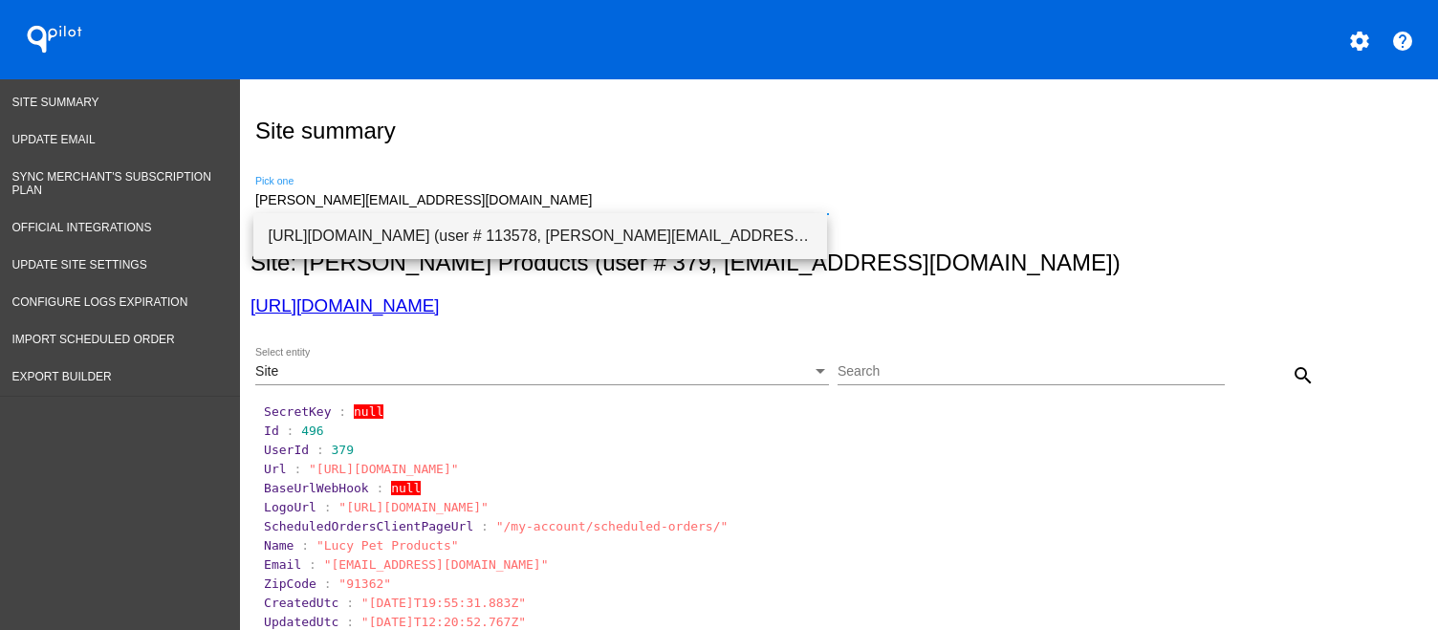
click at [490, 238] on span "[URL][DOMAIN_NAME] (user # 113578, [PERSON_NAME][EMAIL_ADDRESS][DOMAIN_NAME]) -…" at bounding box center [540, 236] width 543 height 46
type input "[URL][DOMAIN_NAME] (user # 113578, [PERSON_NAME][EMAIL_ADDRESS][DOMAIN_NAME]) -…"
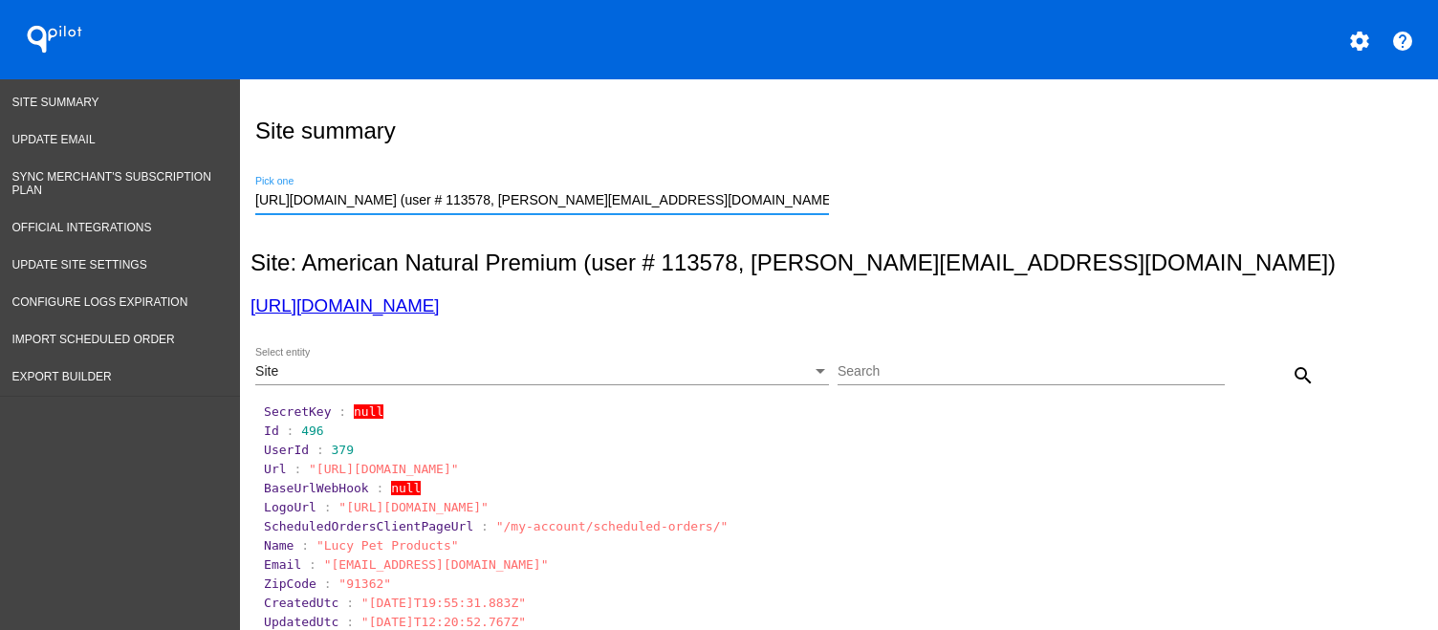
click at [574, 371] on div "Site" at bounding box center [533, 371] width 556 height 15
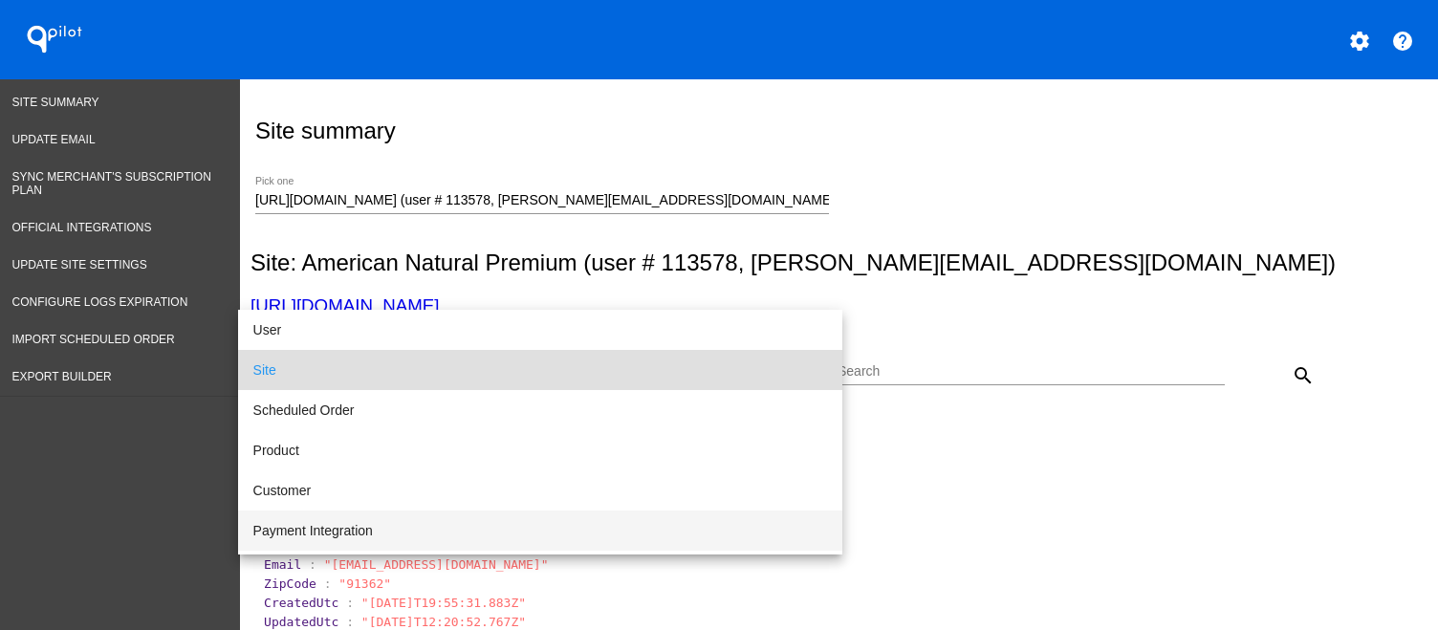
click at [559, 513] on span "Payment Integration" at bounding box center [540, 531] width 574 height 40
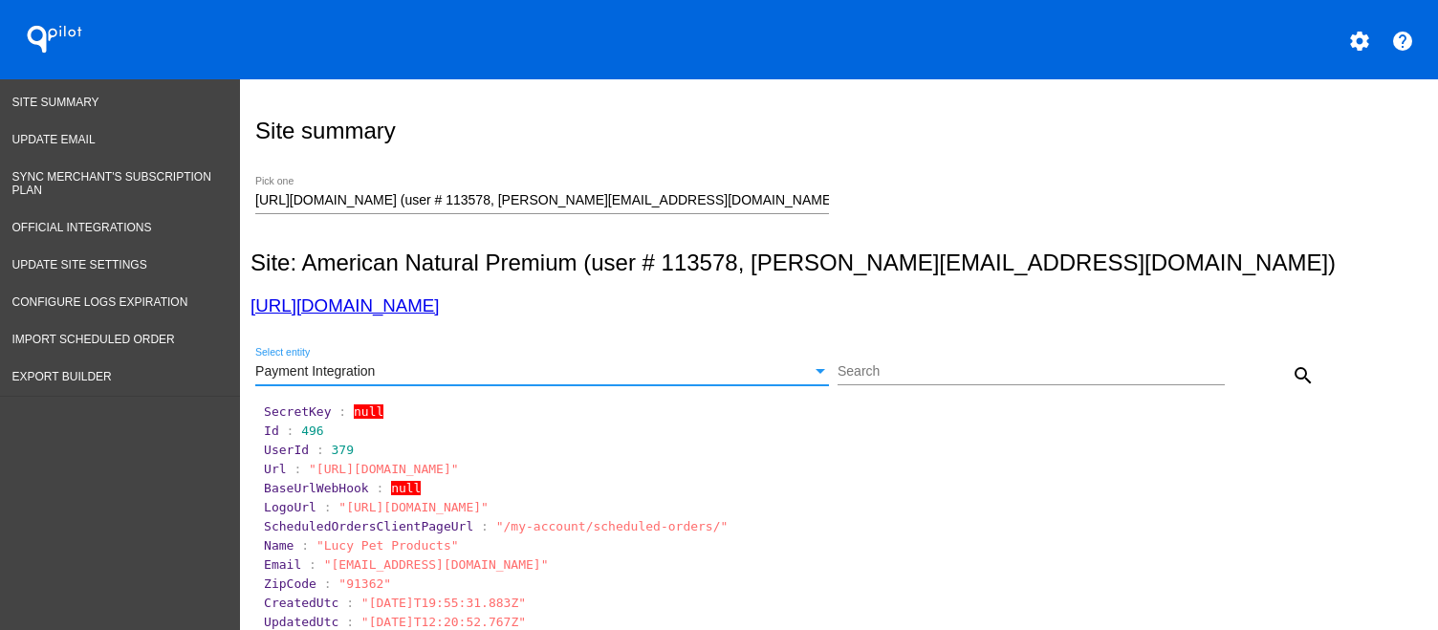
click at [1293, 374] on mat-icon "search" at bounding box center [1303, 375] width 23 height 23
